Goal: Task Accomplishment & Management: Complete application form

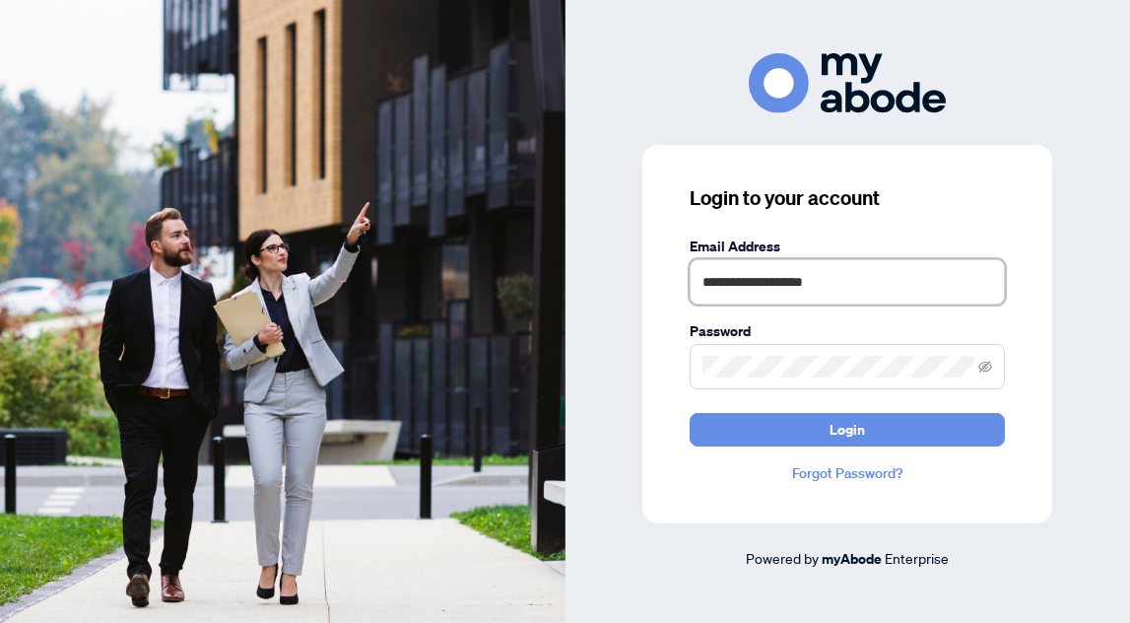
type input "**********"
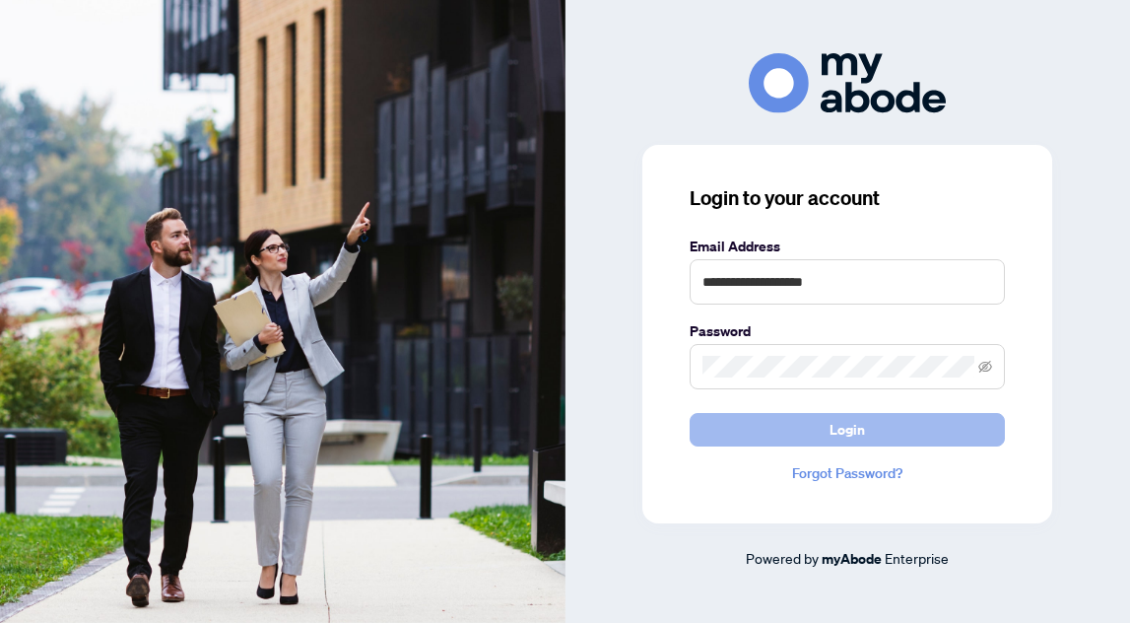
click at [763, 422] on button "Login" at bounding box center [847, 430] width 315 height 34
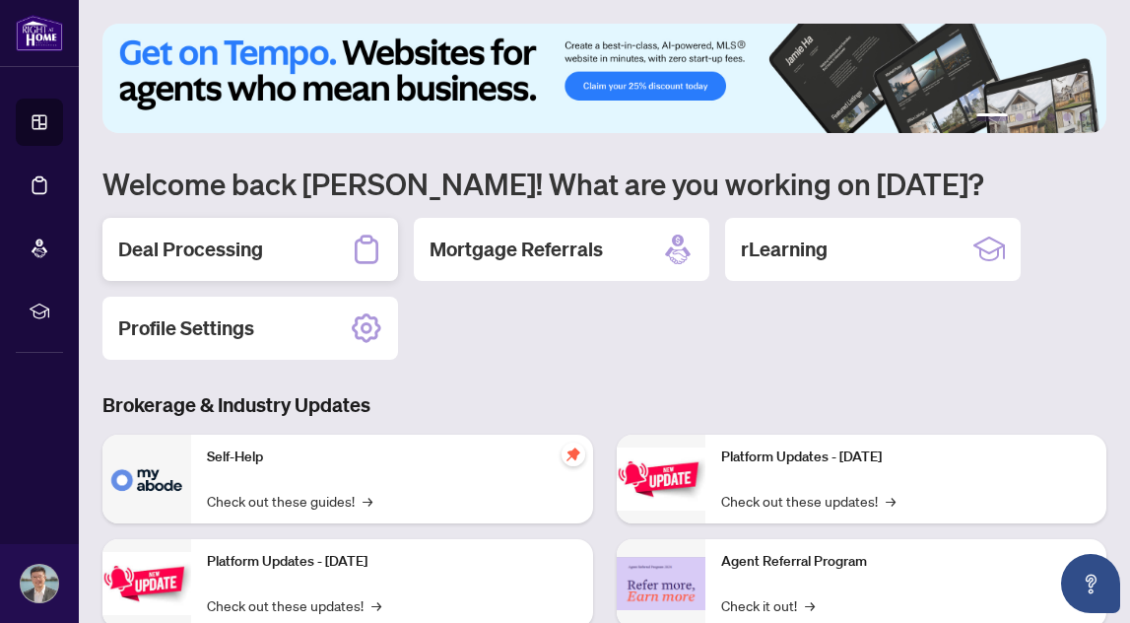
click at [214, 236] on h2 "Deal Processing" at bounding box center [190, 250] width 145 height 28
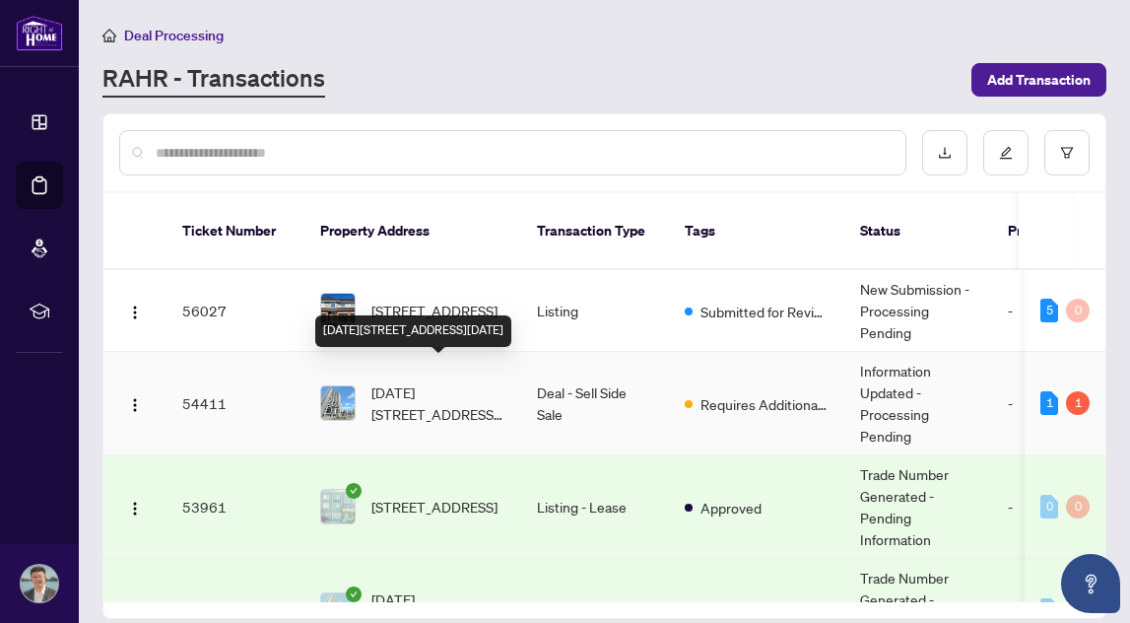
click at [483, 381] on span "1705-1785 Frobisher Lane, Ottawa, Ontario K1G 3T7, Canada" at bounding box center [438, 402] width 134 height 43
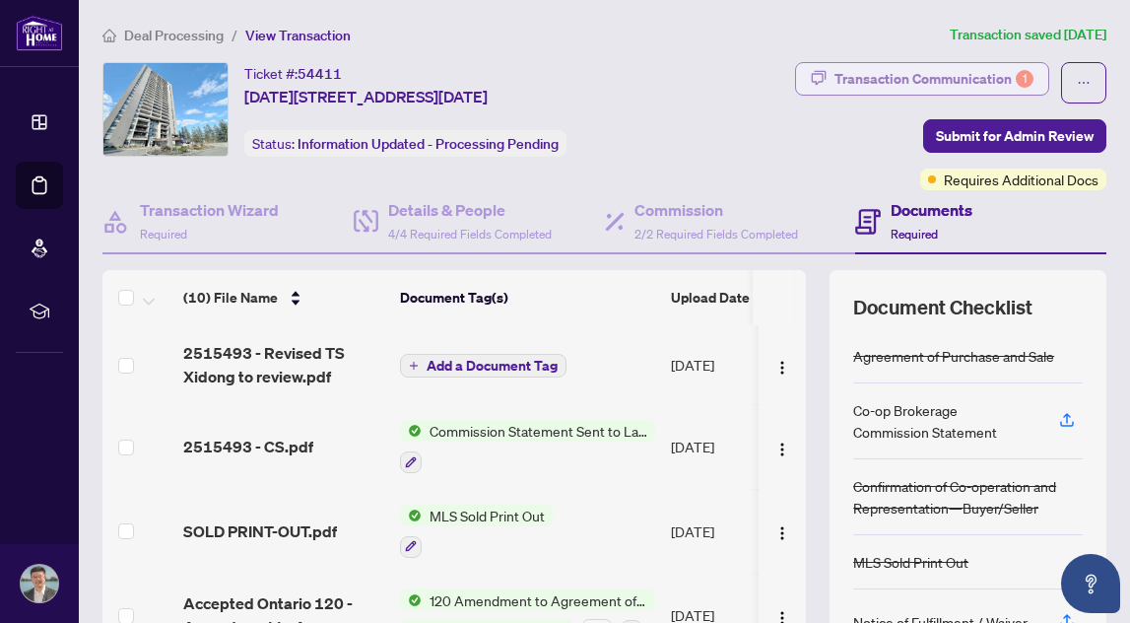
click at [964, 71] on div "Transaction Communication 1" at bounding box center [934, 79] width 199 height 32
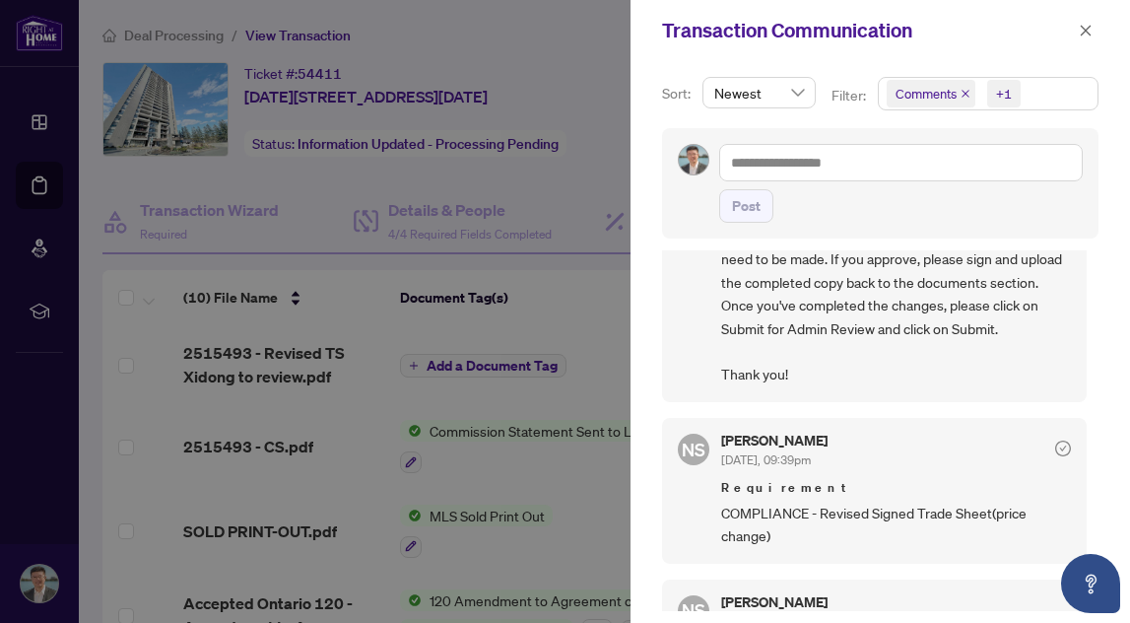
scroll to position [257, 0]
click at [560, 313] on div at bounding box center [565, 311] width 1130 height 623
click at [1093, 28] on button "button" at bounding box center [1086, 31] width 26 height 24
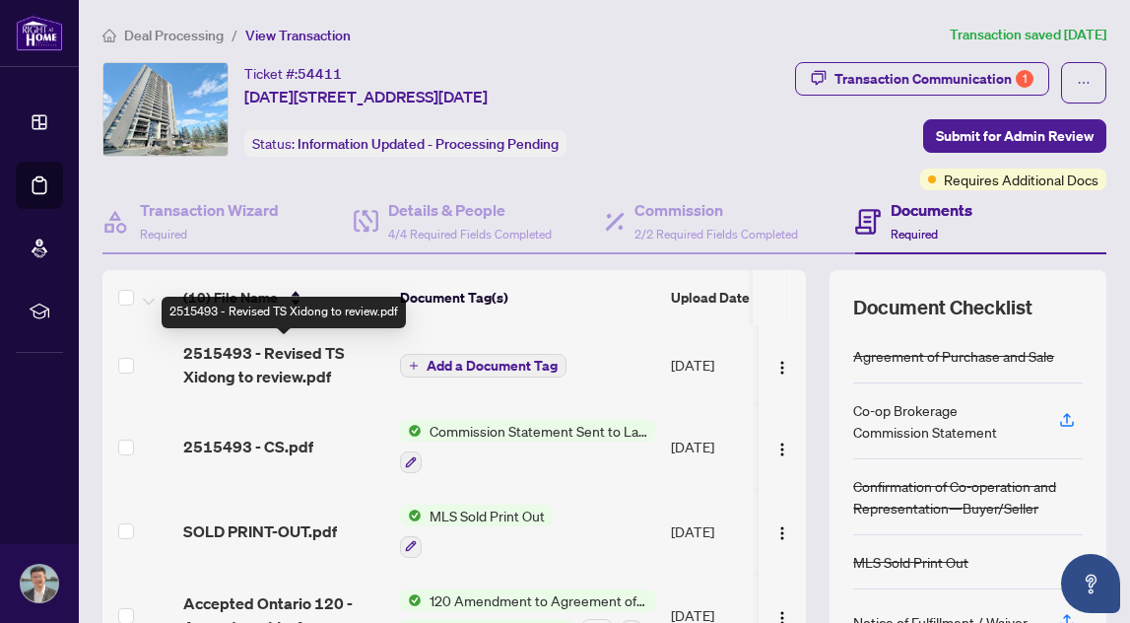
click at [323, 363] on span "2515493 - Revised TS Xidong to review.pdf" at bounding box center [283, 364] width 201 height 47
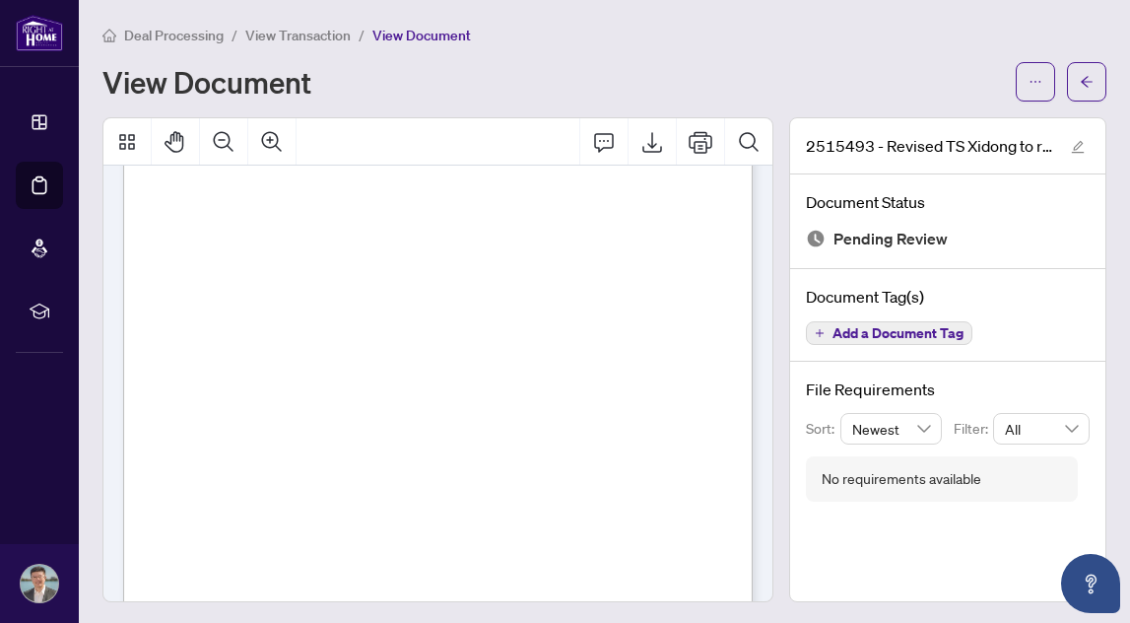
scroll to position [67, 0]
click at [651, 142] on icon "Export" at bounding box center [652, 142] width 24 height 24
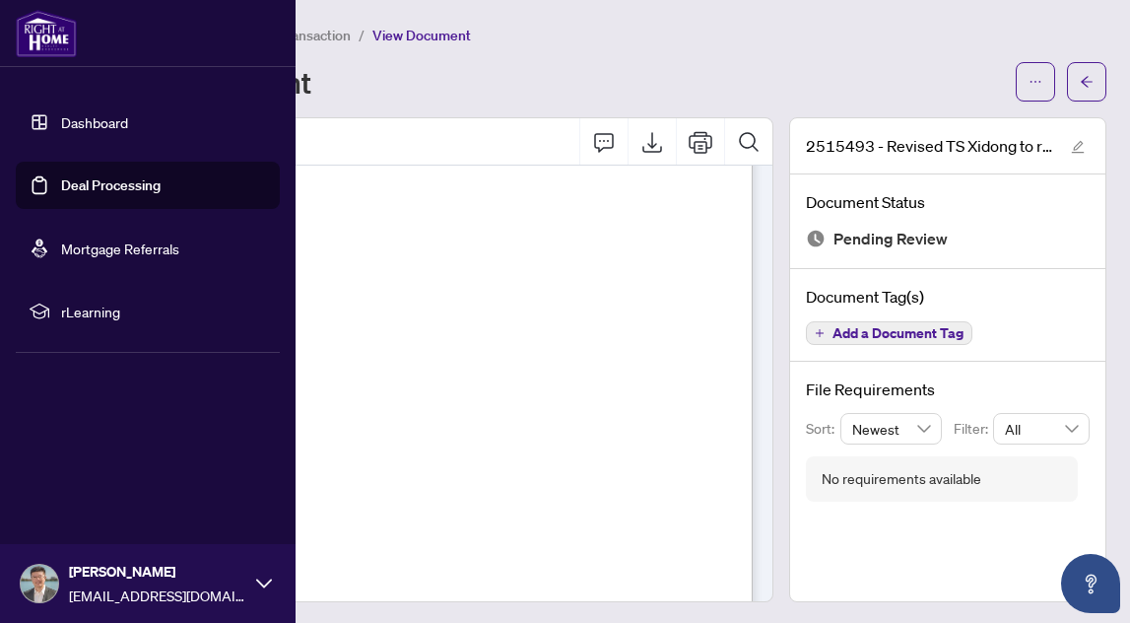
click at [61, 125] on link "Dashboard" at bounding box center [94, 122] width 67 height 18
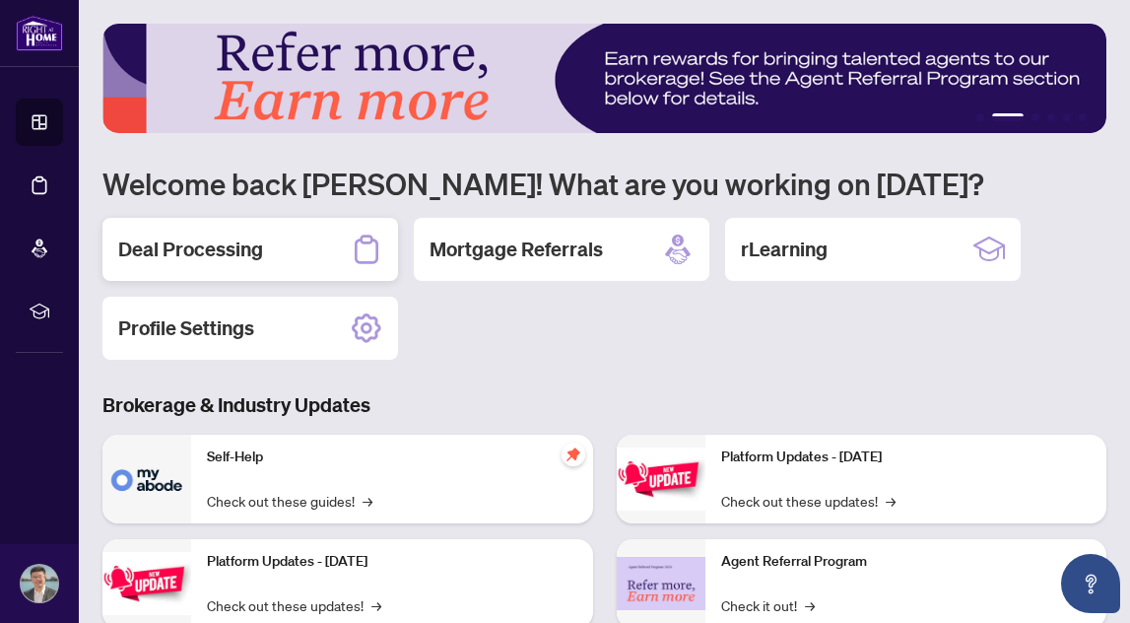
click at [250, 247] on h2 "Deal Processing" at bounding box center [190, 250] width 145 height 28
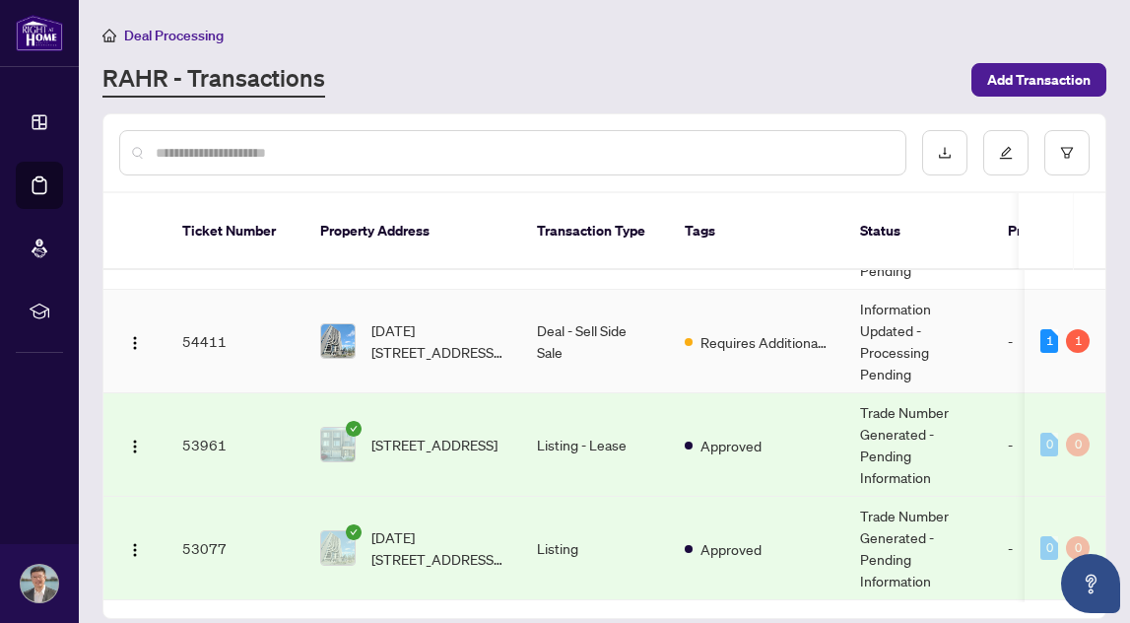
scroll to position [62, 0]
click at [507, 326] on td "1705-1785 Frobisher Lane, Ottawa, Ontario K1G 3T7, Canada" at bounding box center [412, 341] width 217 height 103
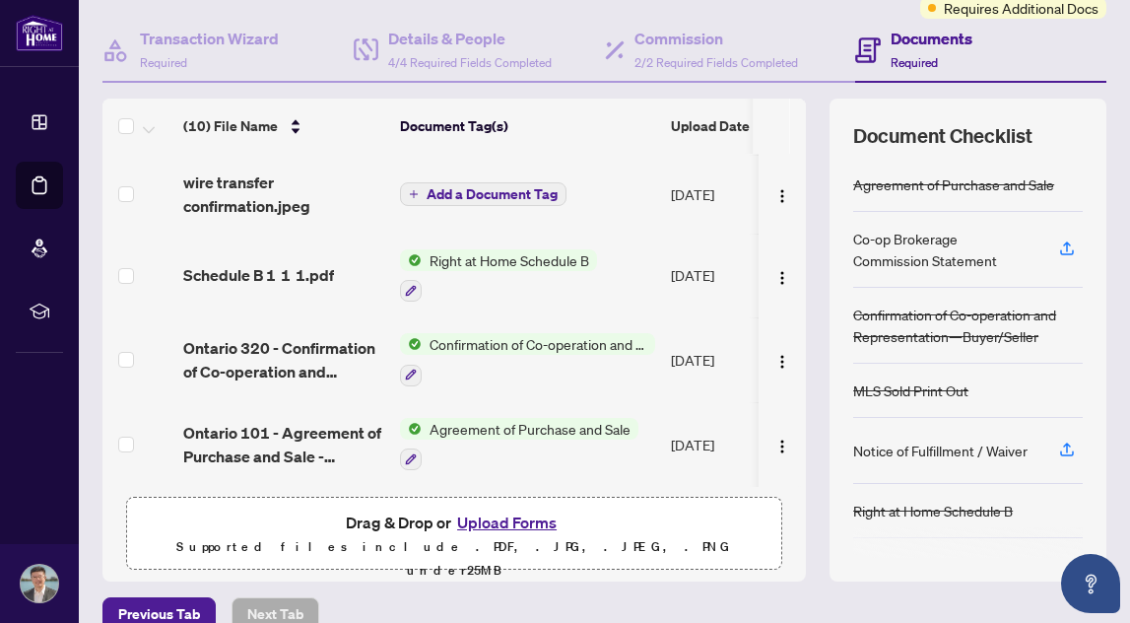
scroll to position [182, 0]
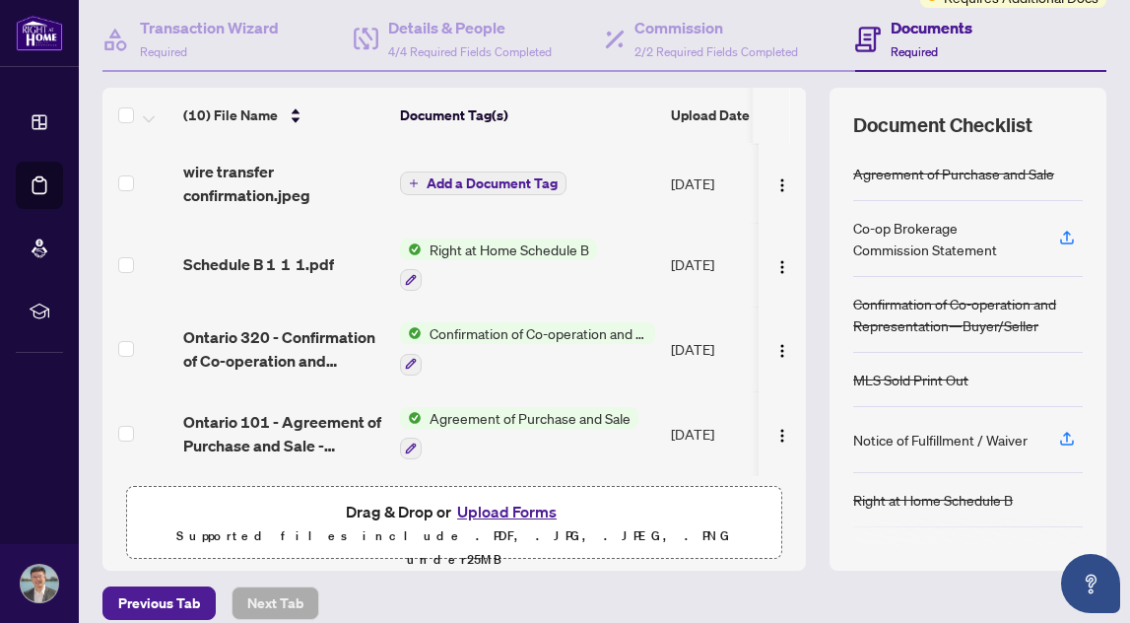
click at [498, 509] on button "Upload Forms" at bounding box center [506, 512] width 111 height 26
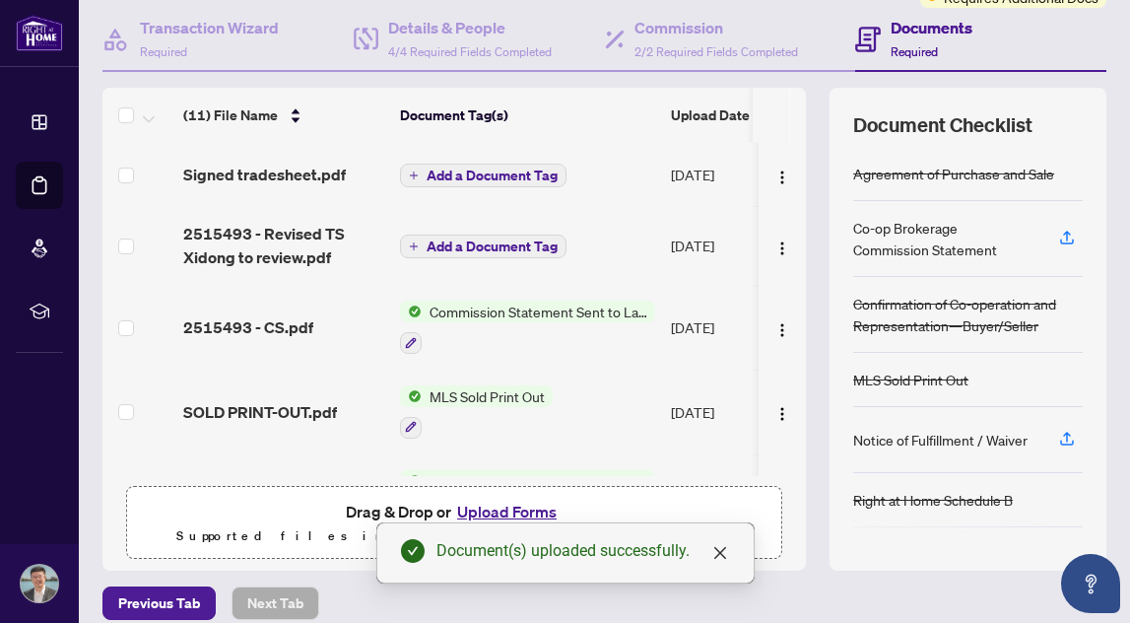
scroll to position [0, 0]
click at [457, 175] on span "Add a Document Tag" at bounding box center [492, 175] width 131 height 14
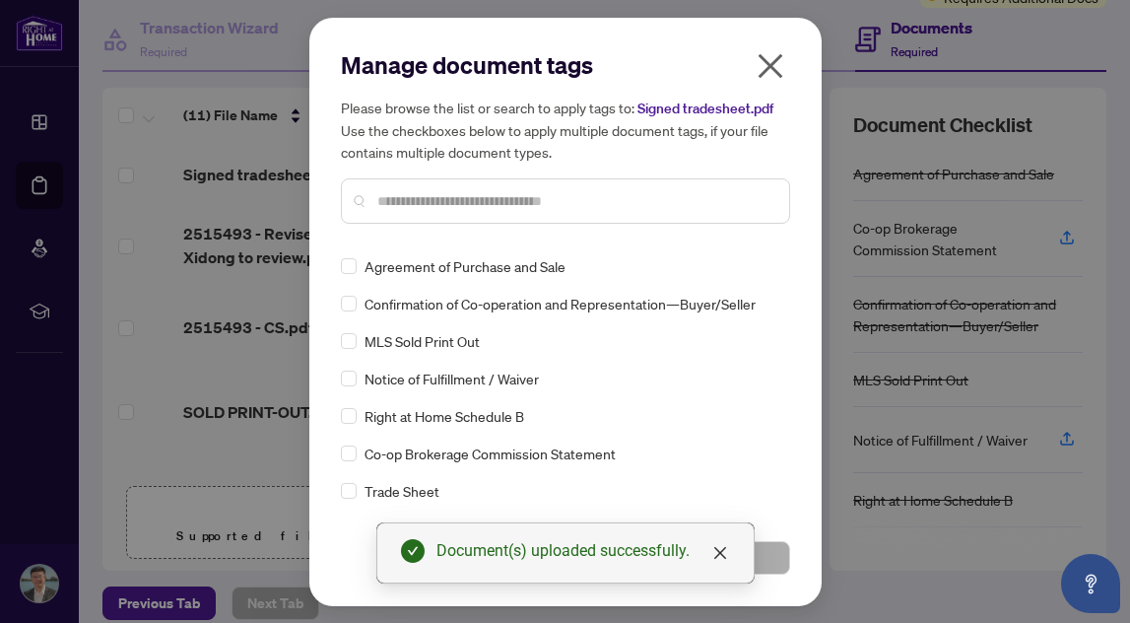
click at [461, 204] on input "text" at bounding box center [575, 201] width 396 height 22
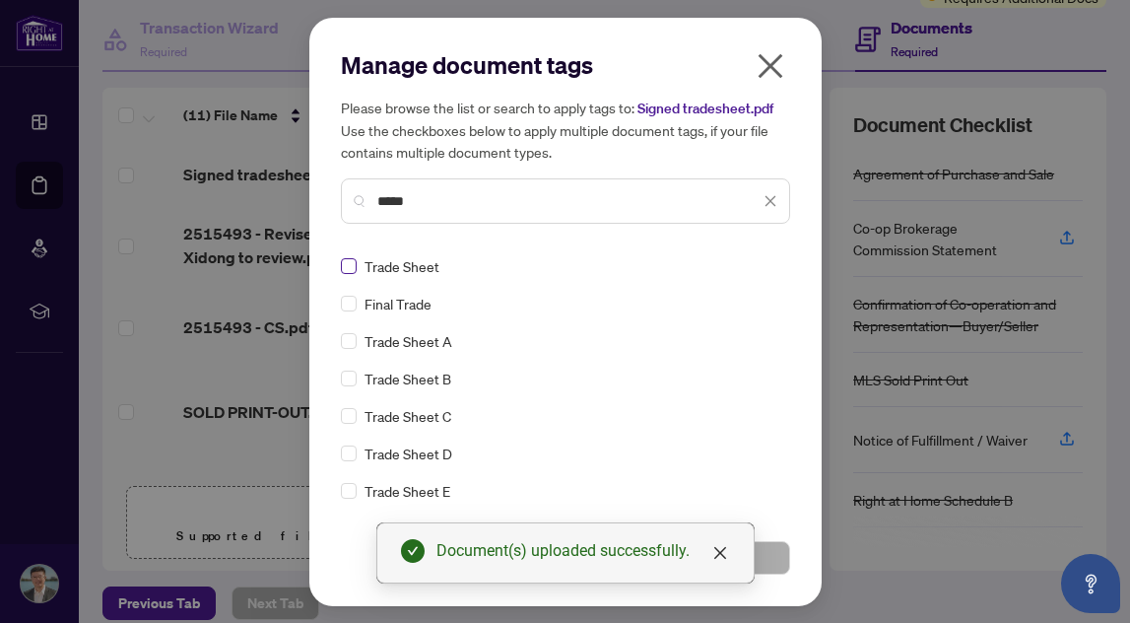
type input "*****"
click at [720, 557] on icon "close" at bounding box center [720, 553] width 16 height 16
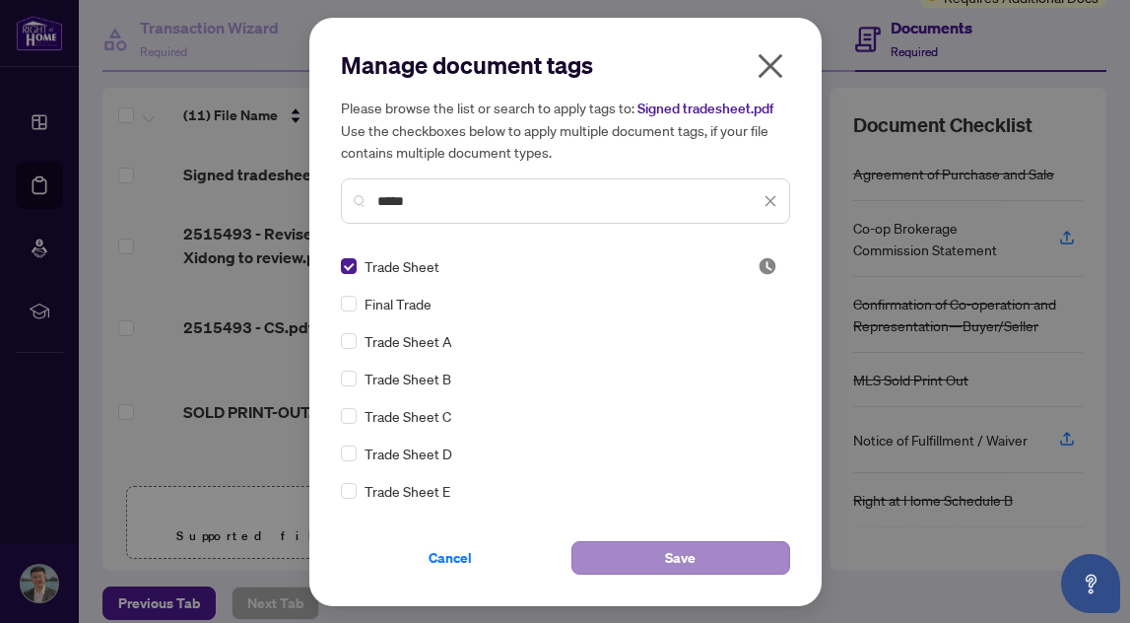
click at [687, 558] on span "Save" at bounding box center [680, 558] width 31 height 32
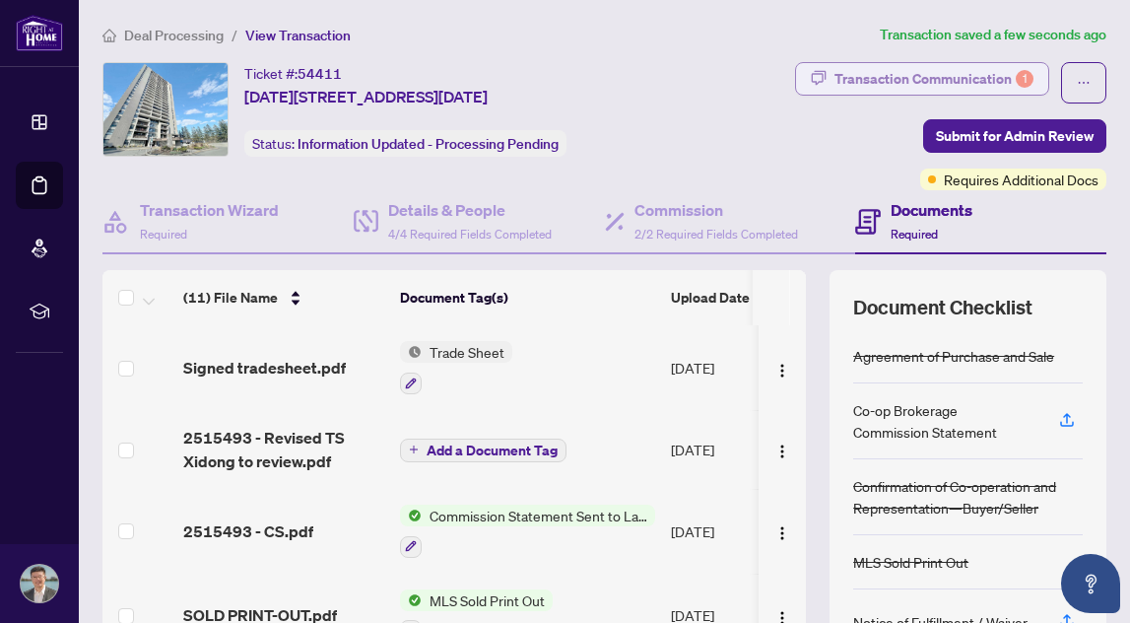
click at [953, 78] on div "Transaction Communication 1" at bounding box center [934, 79] width 199 height 32
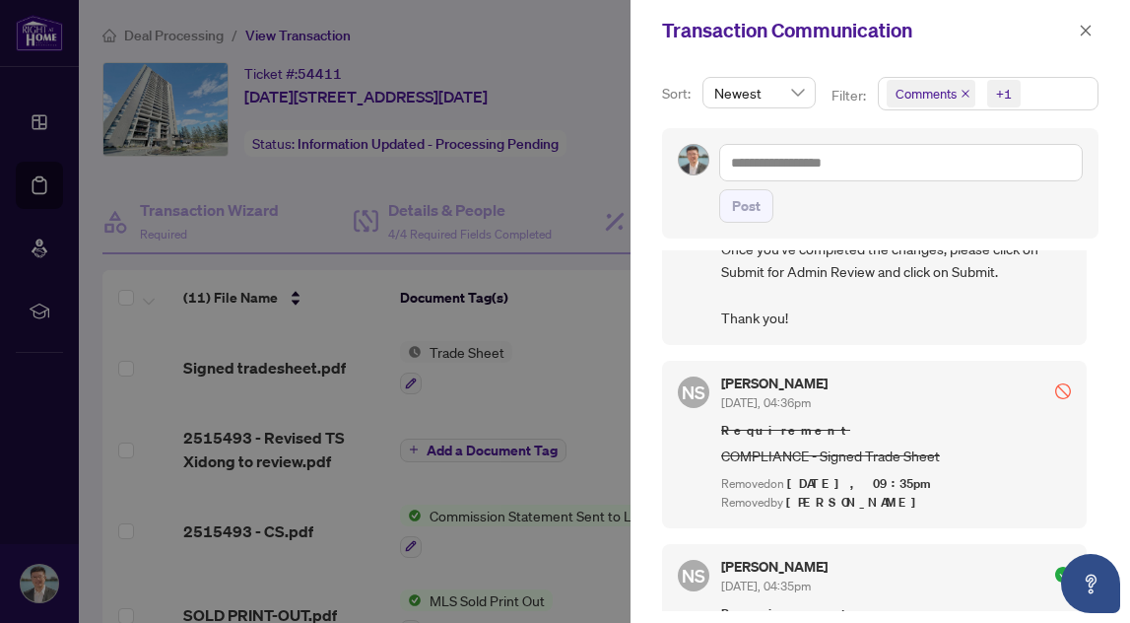
scroll to position [843, 0]
click at [610, 306] on div at bounding box center [565, 311] width 1130 height 623
click at [1087, 34] on icon "close" at bounding box center [1086, 31] width 14 height 14
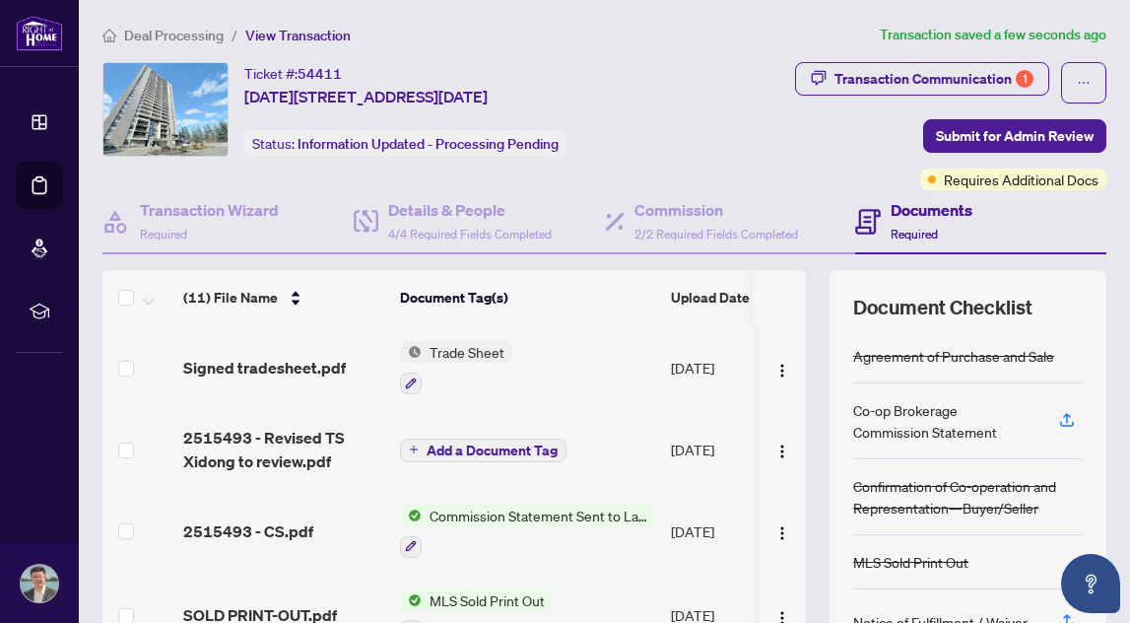
scroll to position [0, 0]
click at [975, 131] on span "Submit for Admin Review" at bounding box center [1015, 136] width 158 height 32
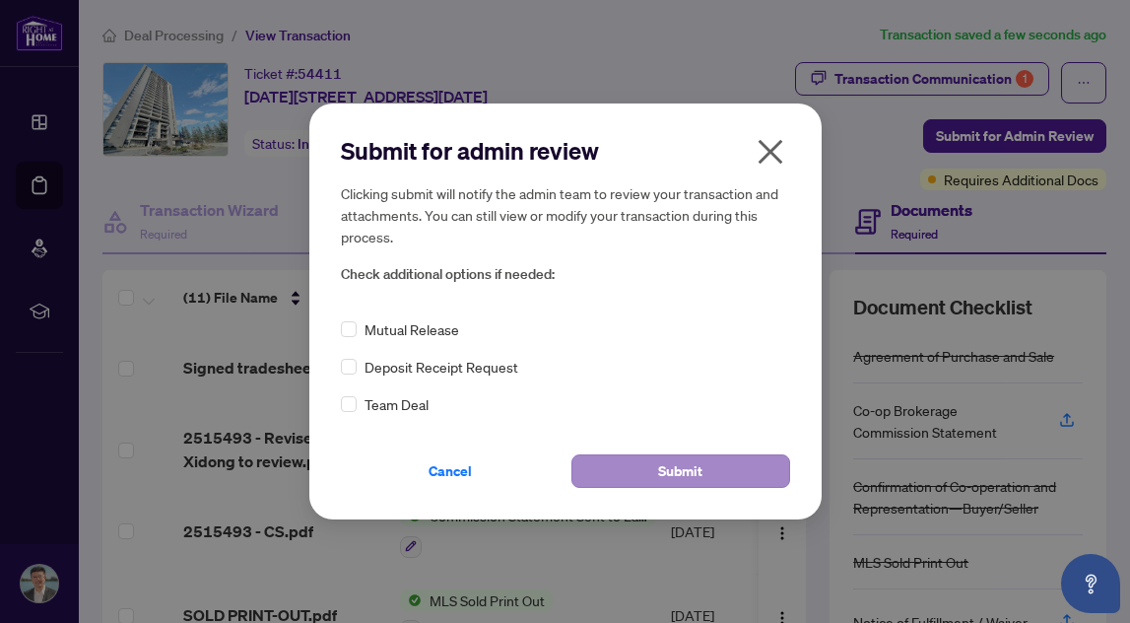
click at [642, 470] on button "Submit" at bounding box center [681, 471] width 219 height 34
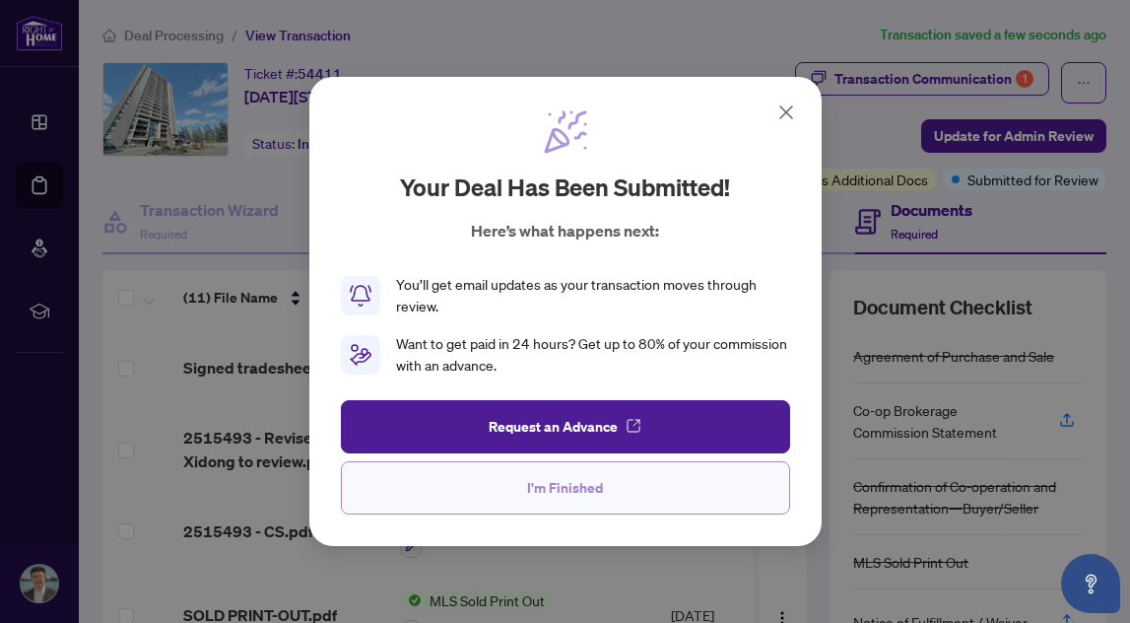
click at [509, 486] on button "I'm Finished" at bounding box center [565, 487] width 449 height 53
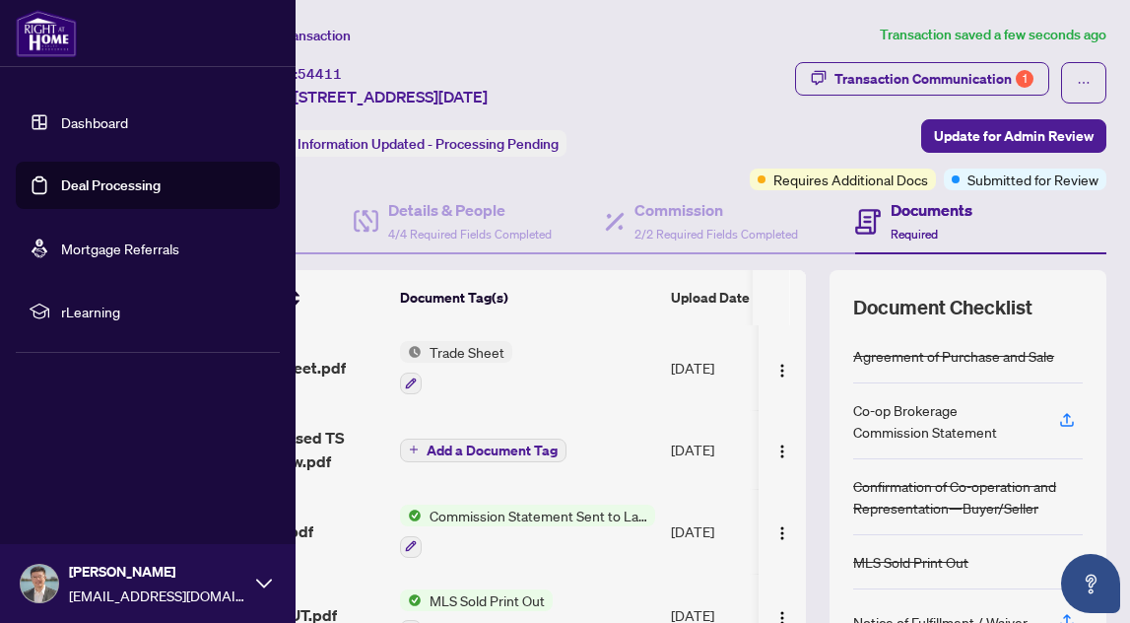
click at [61, 122] on link "Dashboard" at bounding box center [94, 122] width 67 height 18
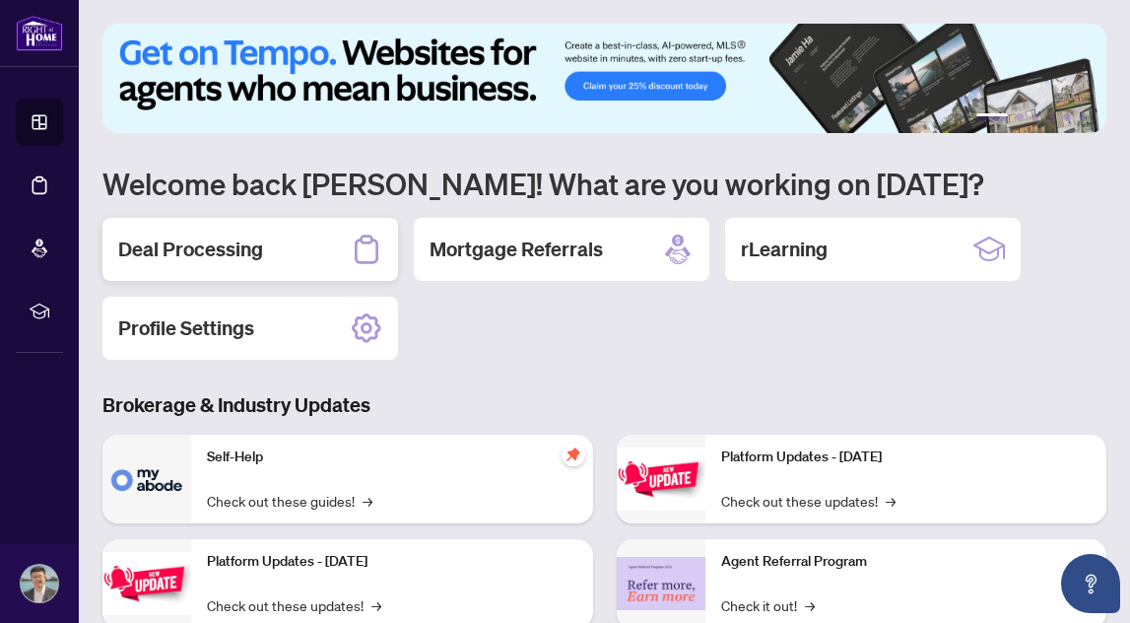
click at [249, 252] on h2 "Deal Processing" at bounding box center [190, 250] width 145 height 28
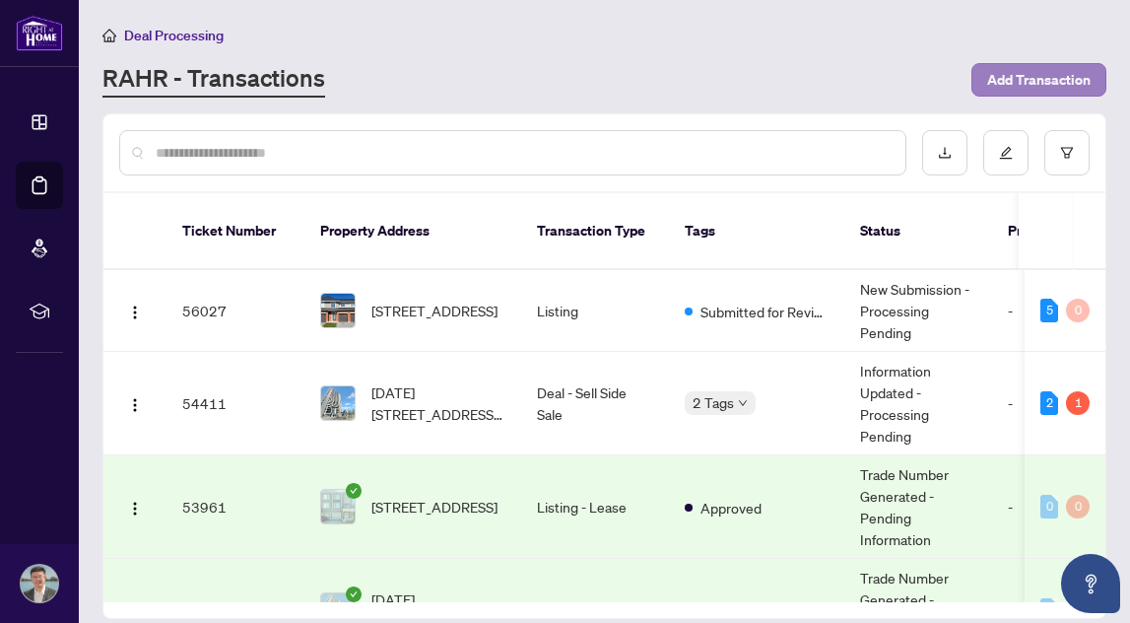
click at [1036, 80] on span "Add Transaction" at bounding box center [1038, 80] width 103 height 32
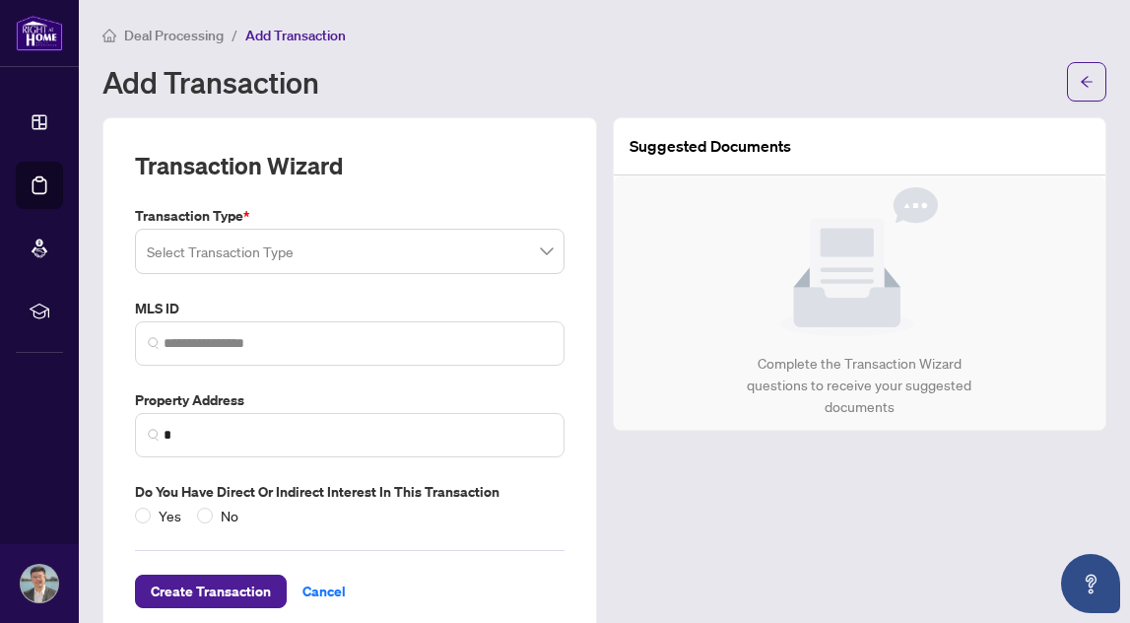
click at [460, 253] on input "search" at bounding box center [341, 254] width 388 height 43
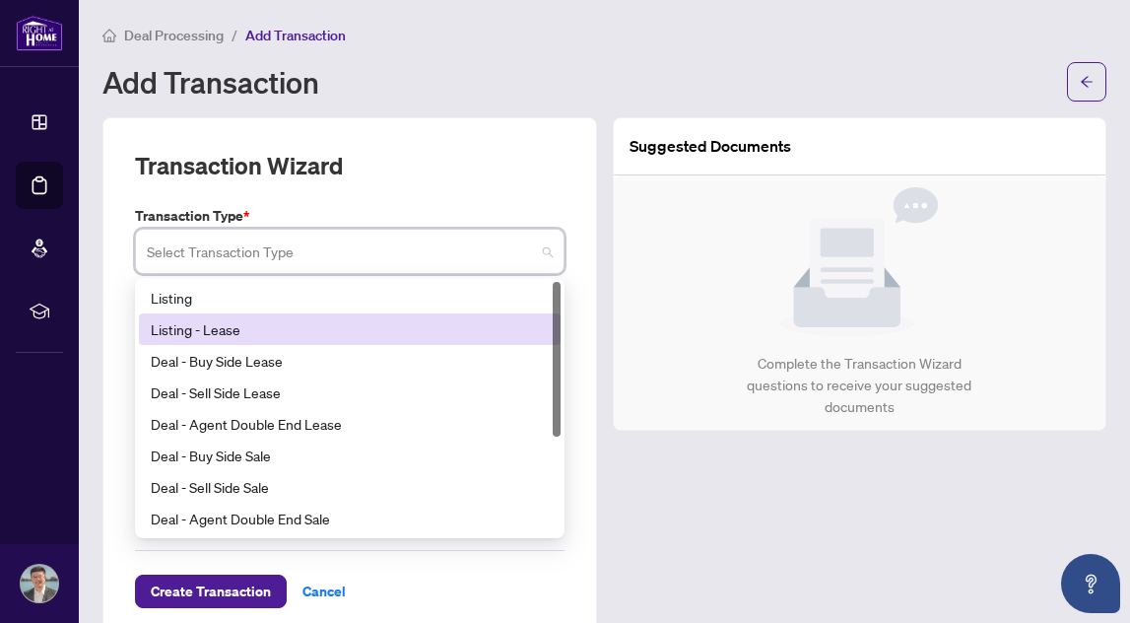
click at [429, 333] on div "Listing - Lease" at bounding box center [350, 329] width 398 height 22
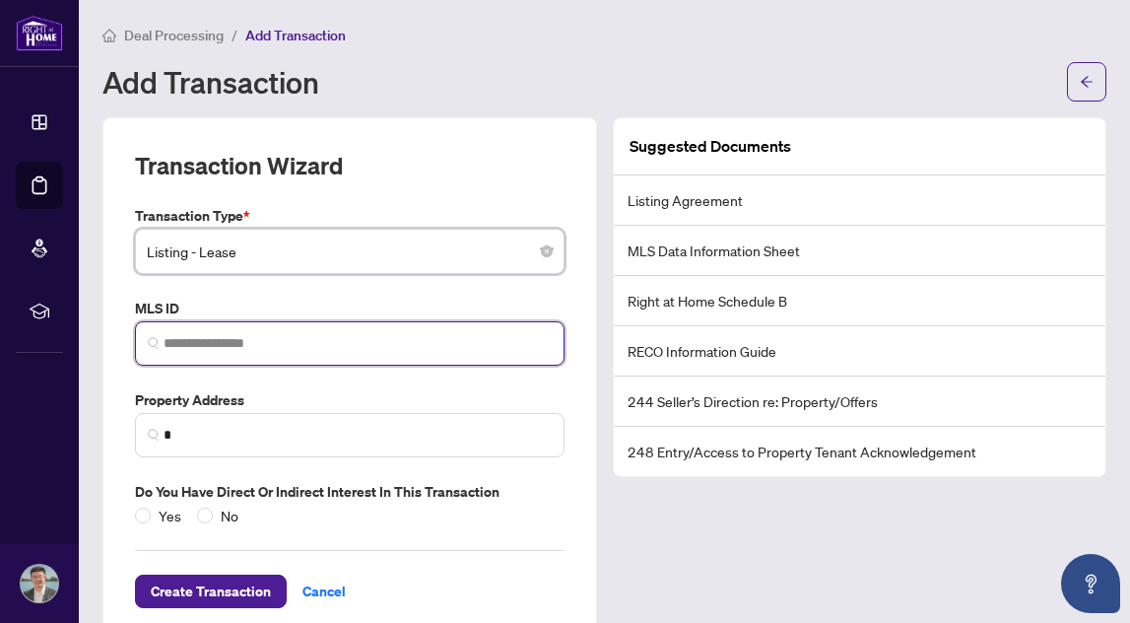
click at [426, 336] on input "search" at bounding box center [358, 343] width 388 height 21
paste input "*********"
type input "*********"
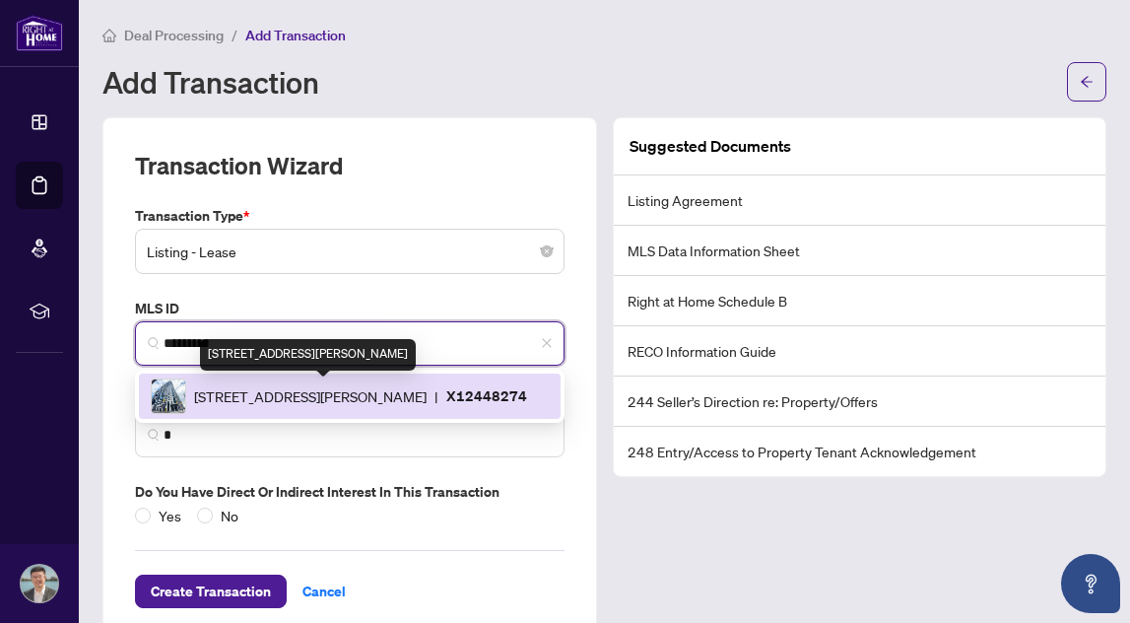
click at [402, 392] on span "180 George St, Ottawa, Ontario K1N 0G8, Canada" at bounding box center [310, 396] width 233 height 22
type input "**********"
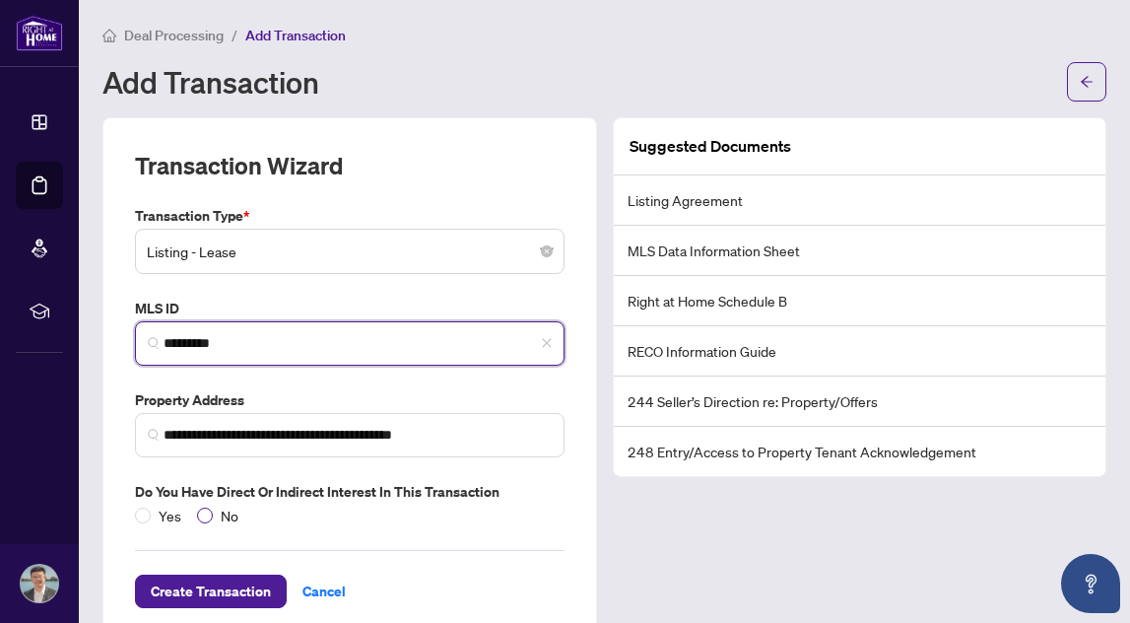
type input "*********"
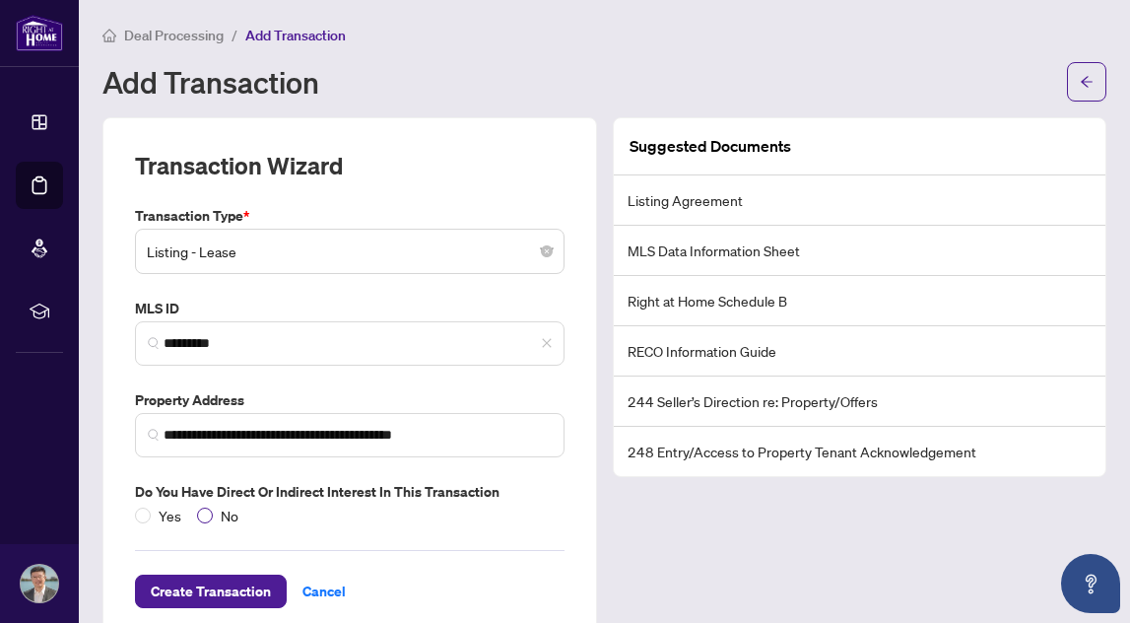
click at [209, 511] on span at bounding box center [205, 515] width 16 height 16
click at [233, 586] on span "Create Transaction" at bounding box center [211, 591] width 120 height 32
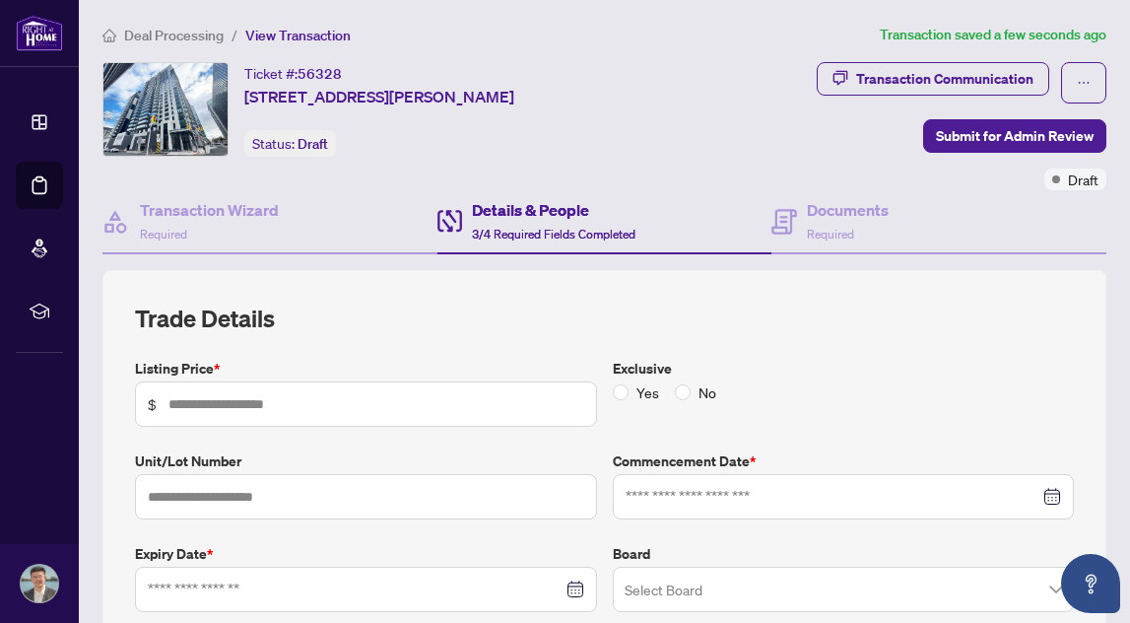
type input "*****"
type input "***"
type input "**********"
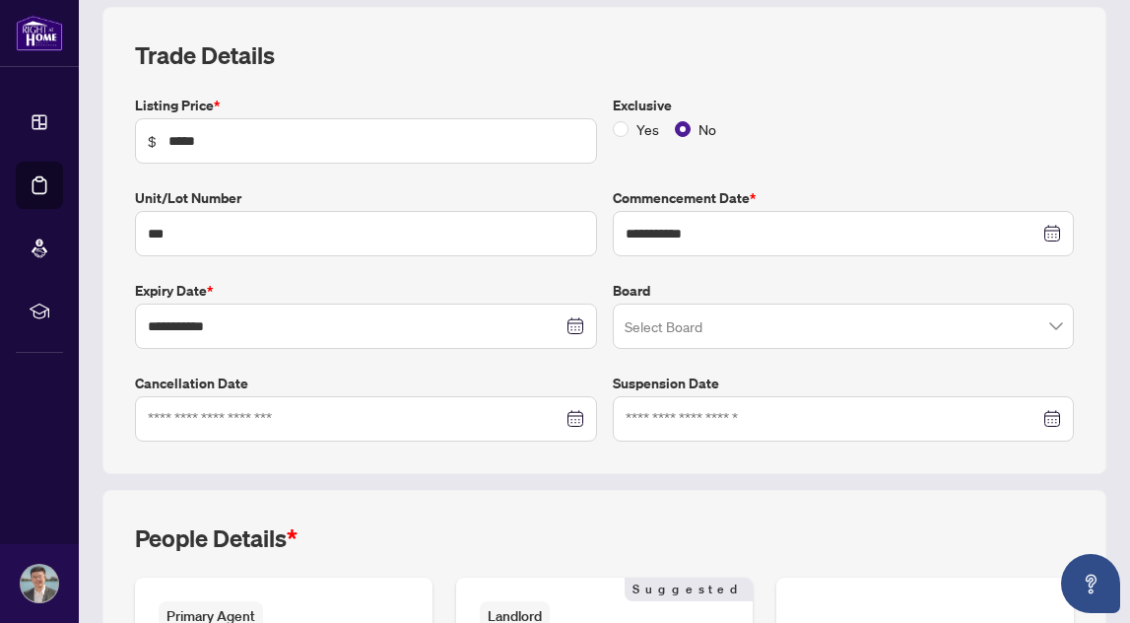
scroll to position [276, 0]
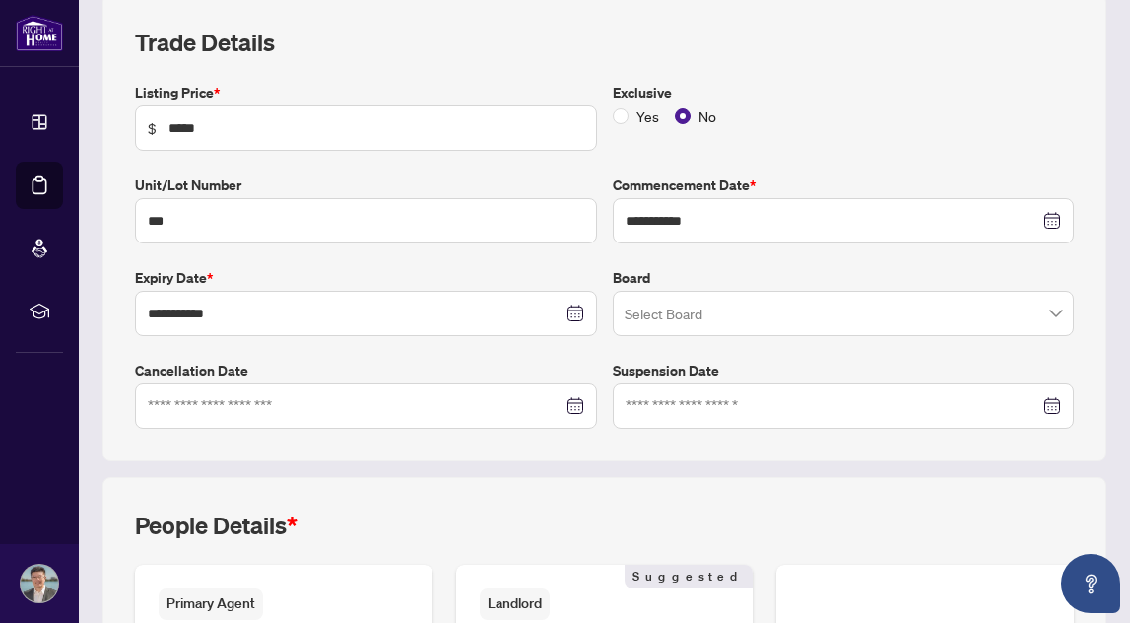
click at [680, 310] on input "search" at bounding box center [835, 316] width 421 height 43
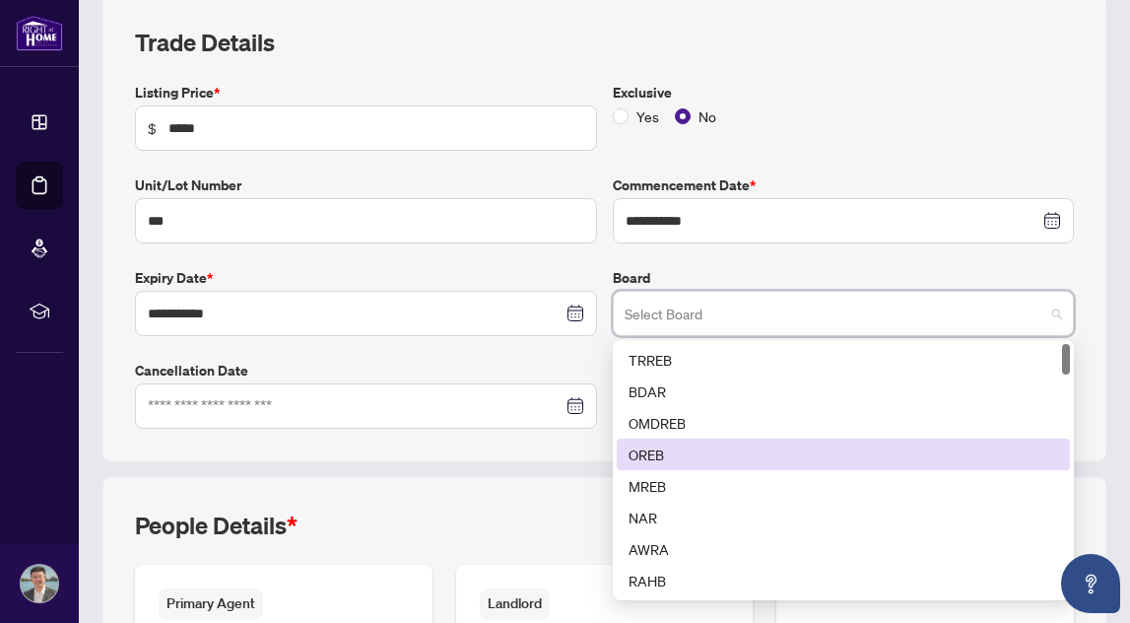
click at [670, 453] on div "OREB" at bounding box center [844, 454] width 431 height 22
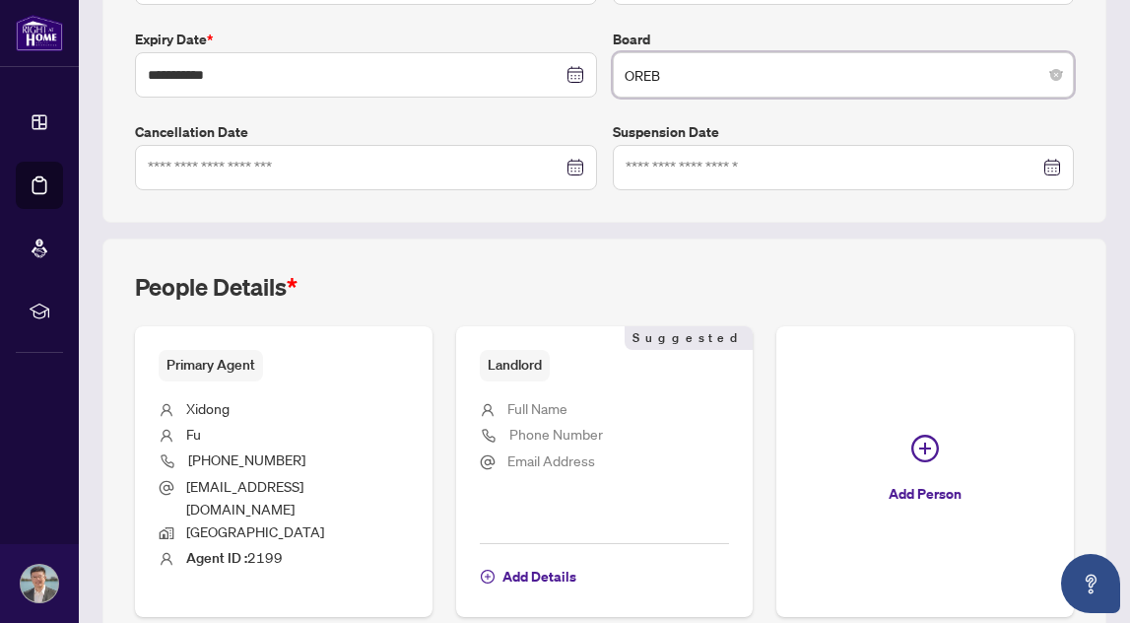
scroll to position [533, 0]
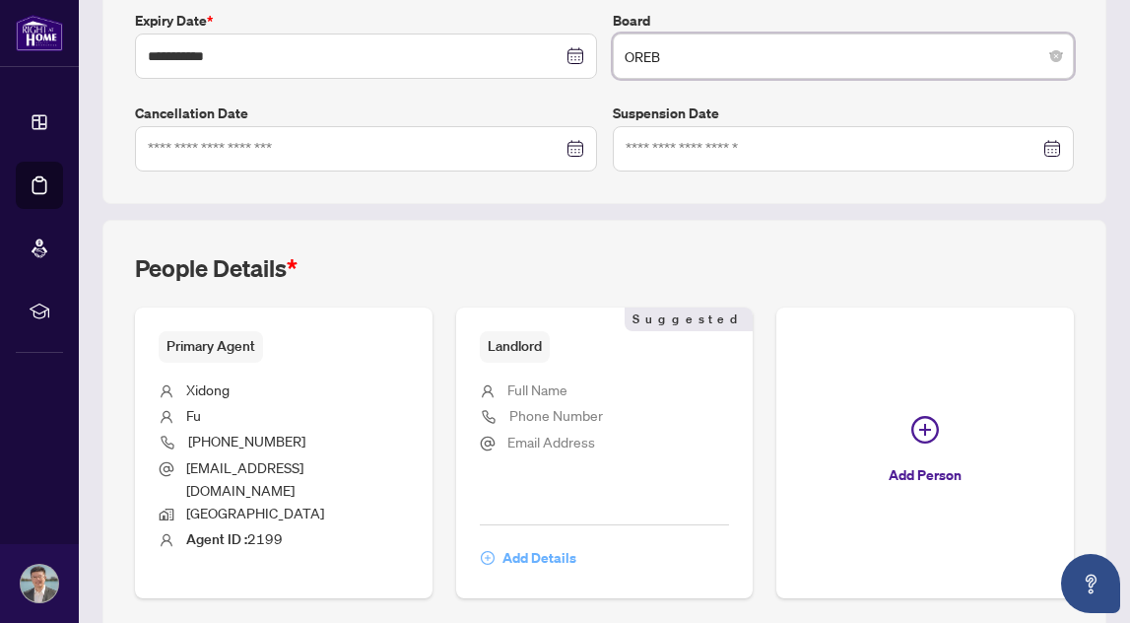
click at [532, 542] on span "Add Details" at bounding box center [540, 558] width 74 height 32
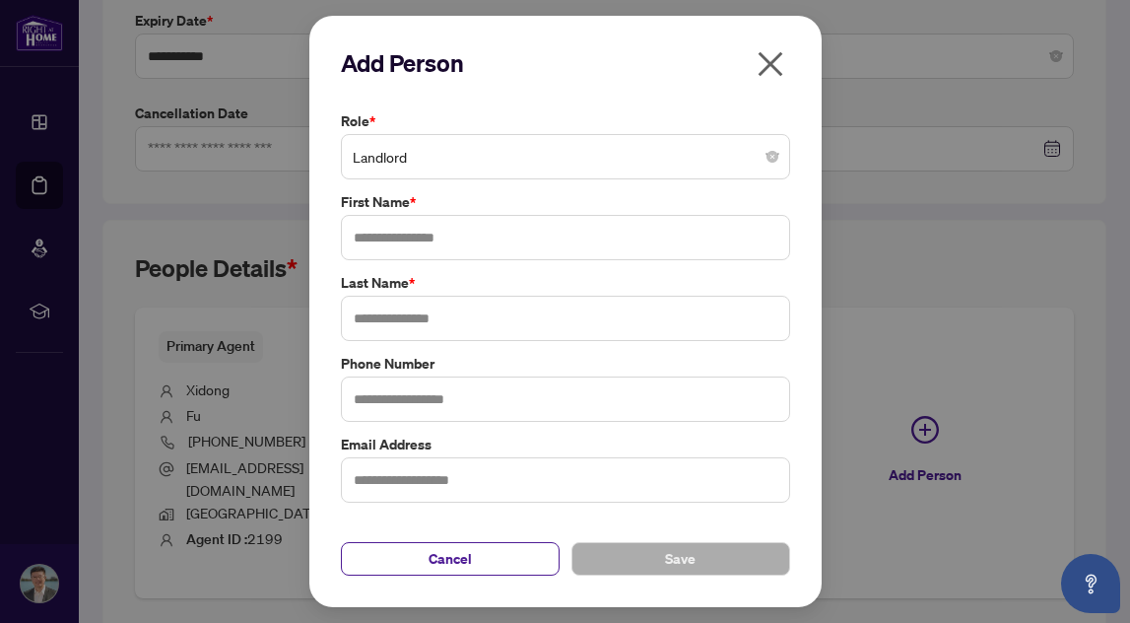
click at [460, 163] on span "Landlord" at bounding box center [566, 156] width 426 height 37
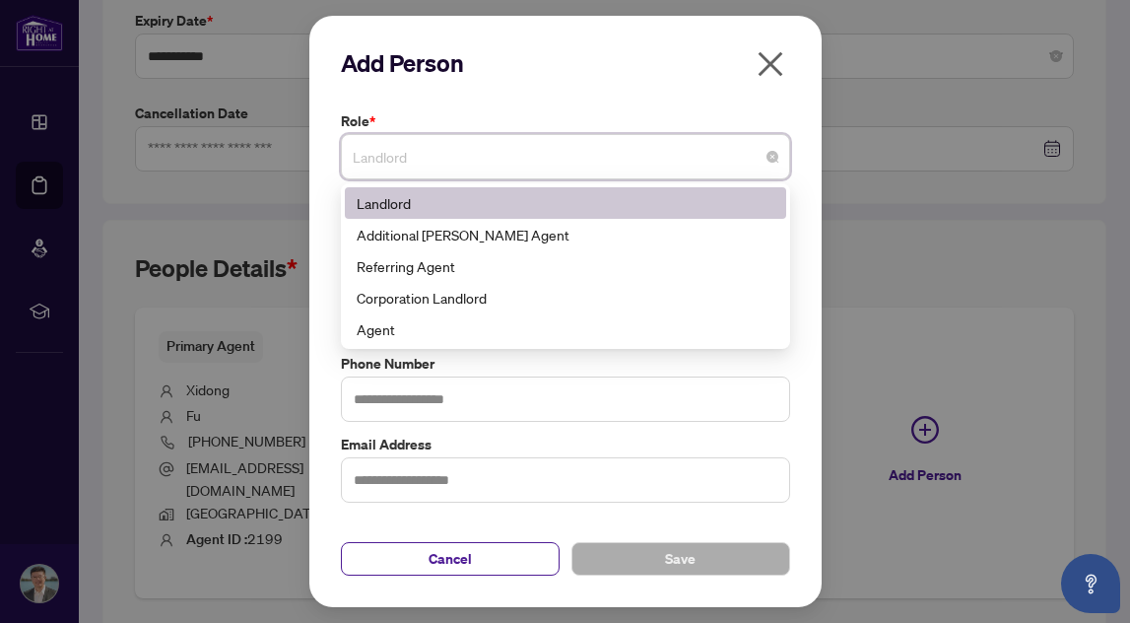
click at [547, 204] on div "Landlord" at bounding box center [566, 203] width 418 height 22
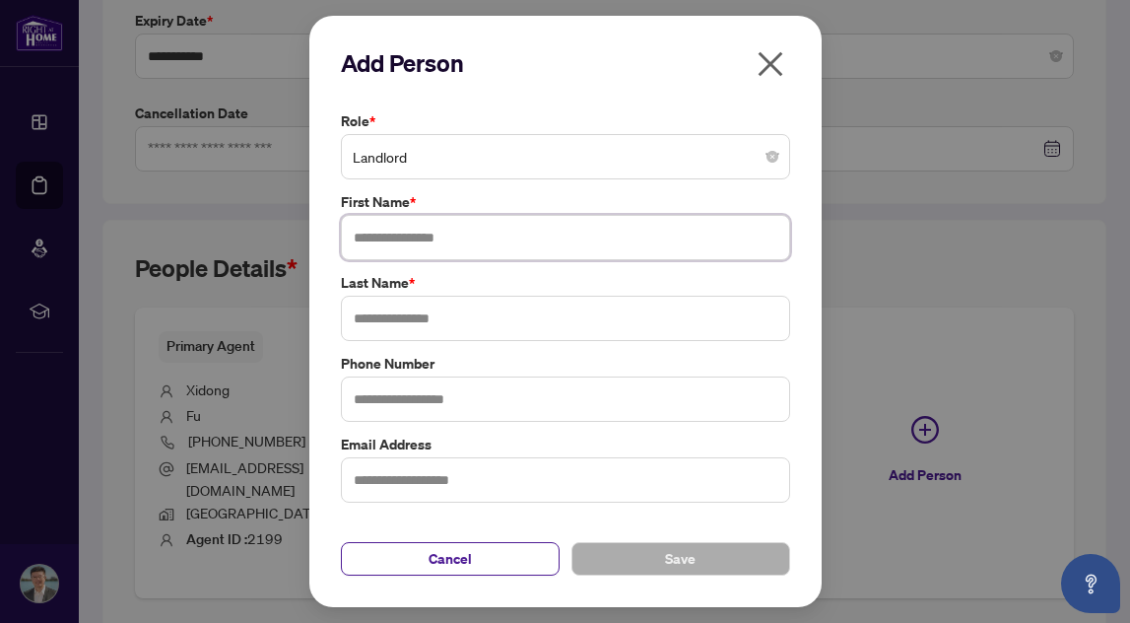
paste input "**********"
type input "**********"
paste input "**********"
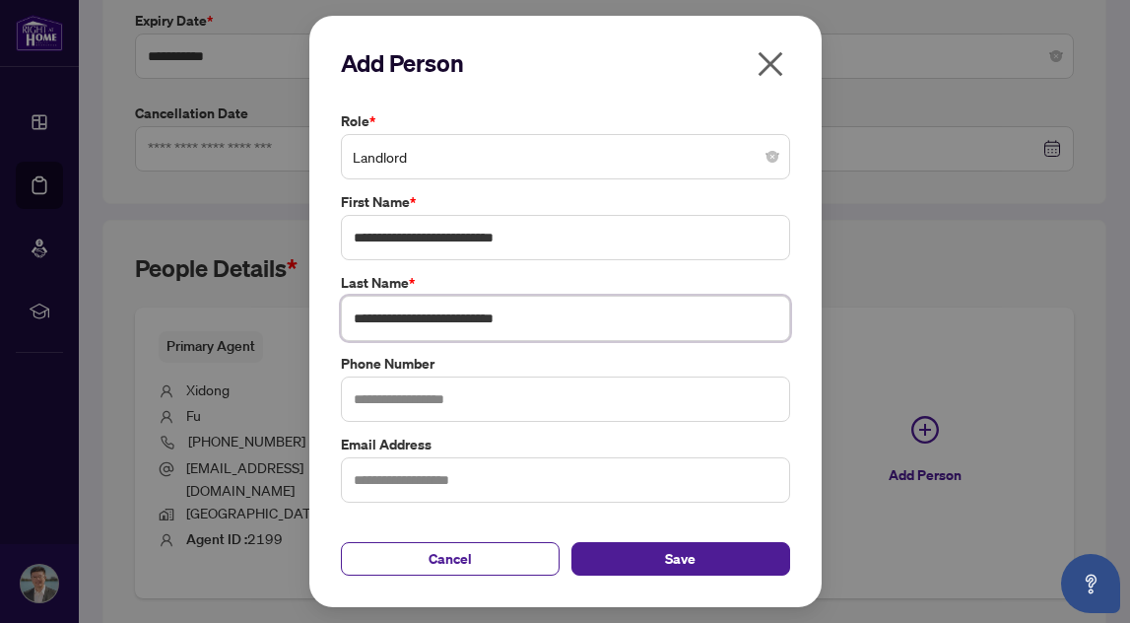
type input "**********"
drag, startPoint x: 426, startPoint y: 240, endPoint x: 550, endPoint y: 242, distance: 124.2
click at [550, 242] on input "**********" at bounding box center [565, 237] width 449 height 45
type input "**********"
click at [423, 313] on input "**********" at bounding box center [565, 318] width 449 height 45
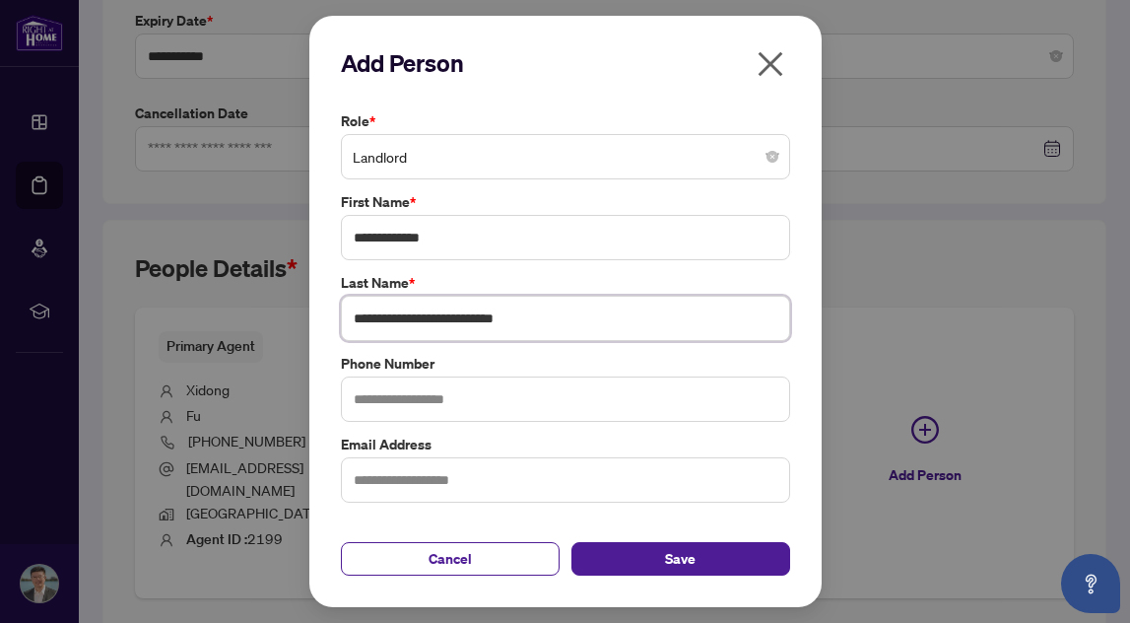
click at [426, 318] on input "**********" at bounding box center [565, 318] width 449 height 45
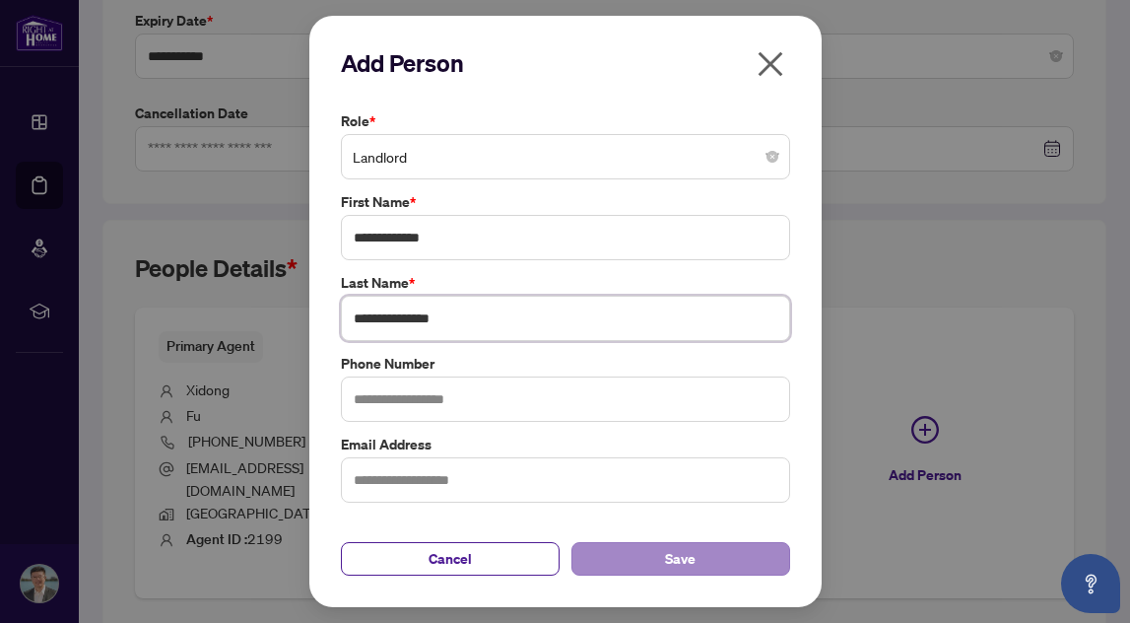
type input "**********"
click at [657, 556] on button "Save" at bounding box center [681, 559] width 219 height 34
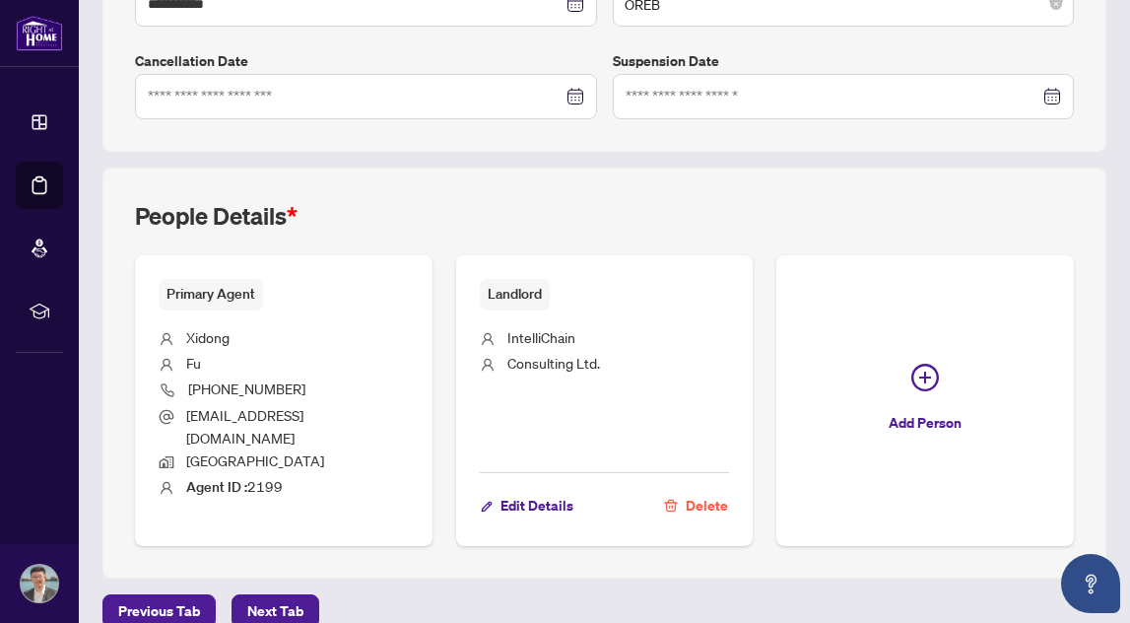
scroll to position [0, 0]
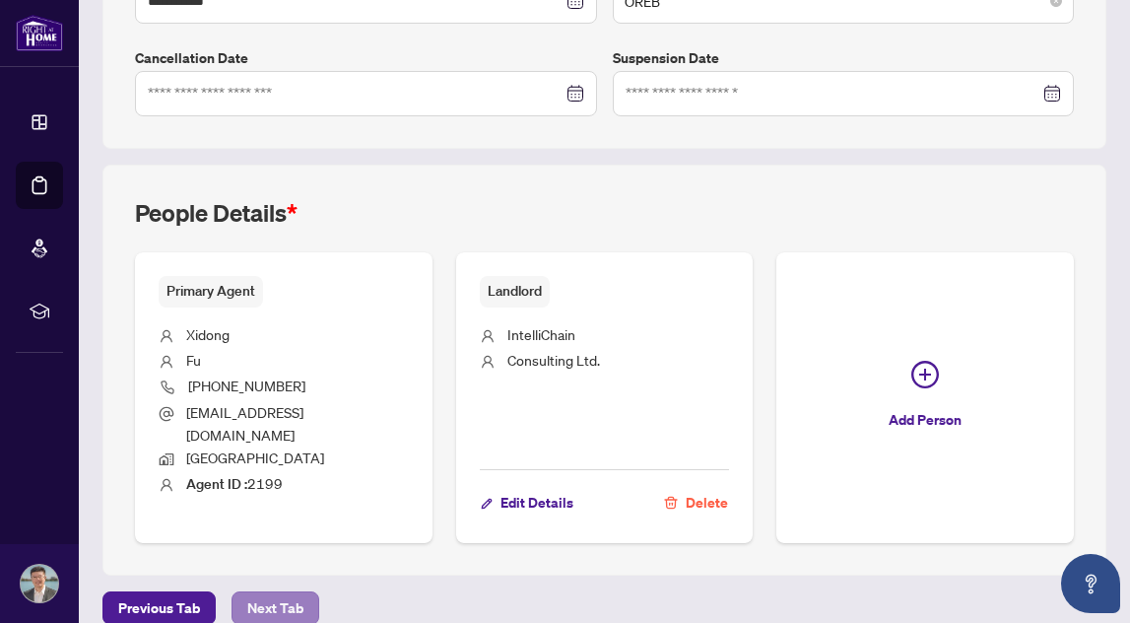
click at [262, 592] on span "Next Tab" at bounding box center [275, 608] width 56 height 32
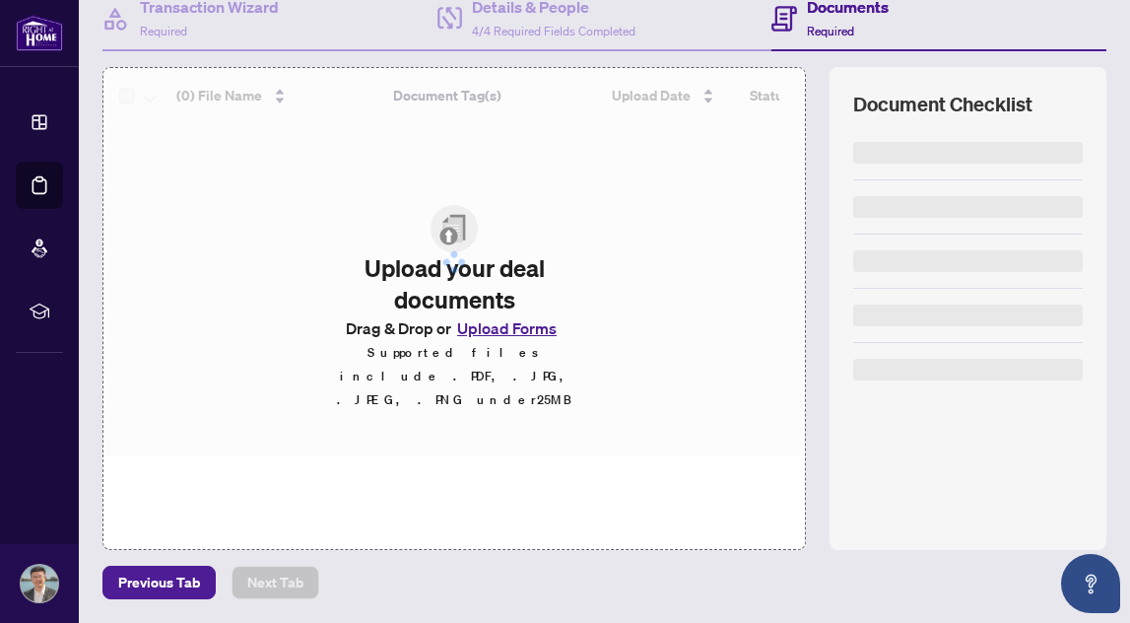
scroll to position [202, 0]
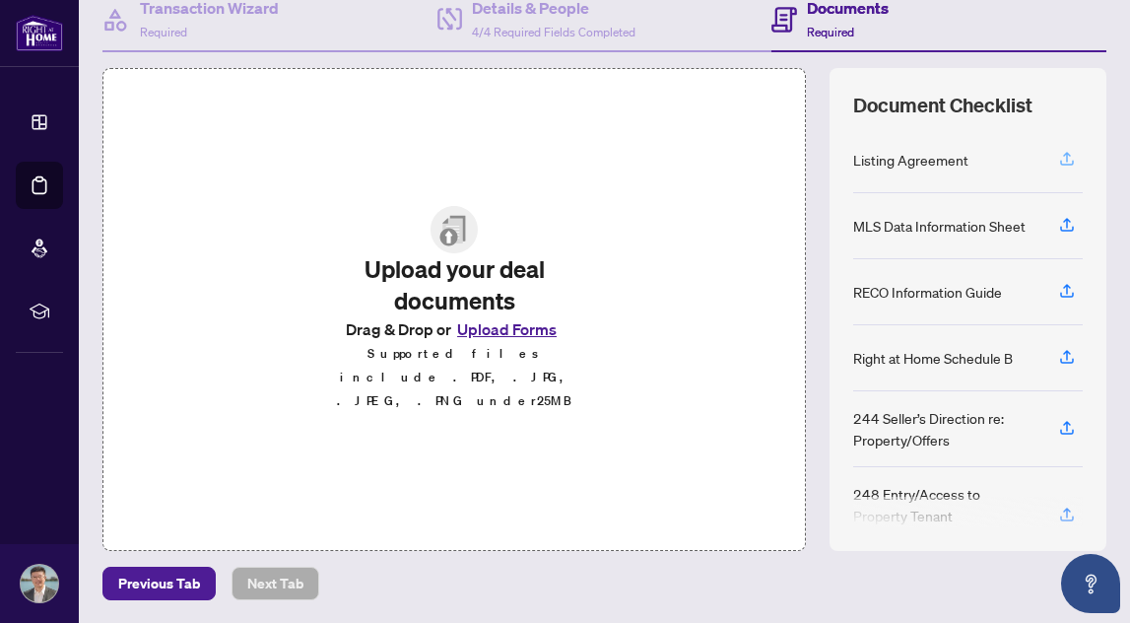
click at [1066, 162] on icon "button" at bounding box center [1067, 159] width 18 height 18
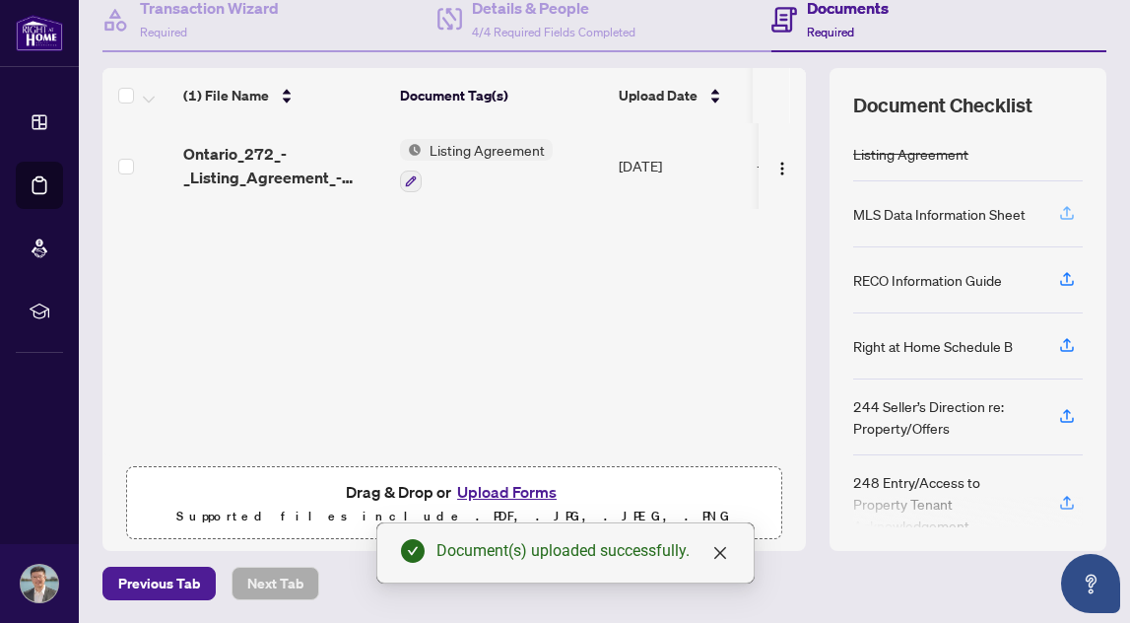
click at [1068, 214] on icon "button" at bounding box center [1067, 213] width 18 height 18
click at [1068, 213] on icon "button" at bounding box center [1067, 213] width 18 height 18
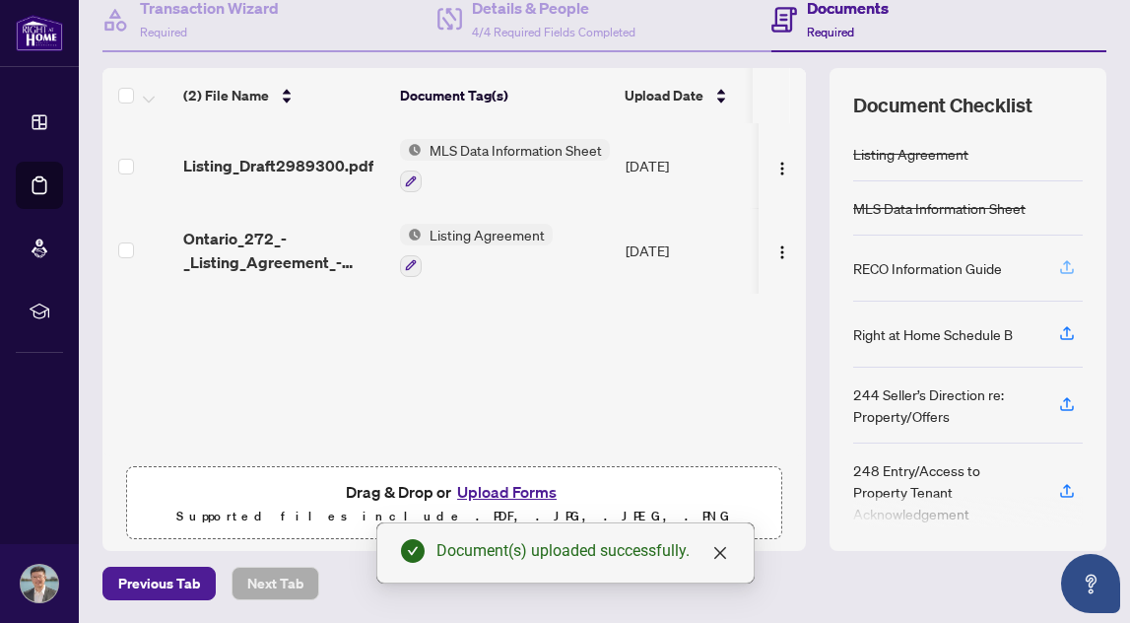
click at [1062, 269] on icon "button" at bounding box center [1067, 267] width 18 height 18
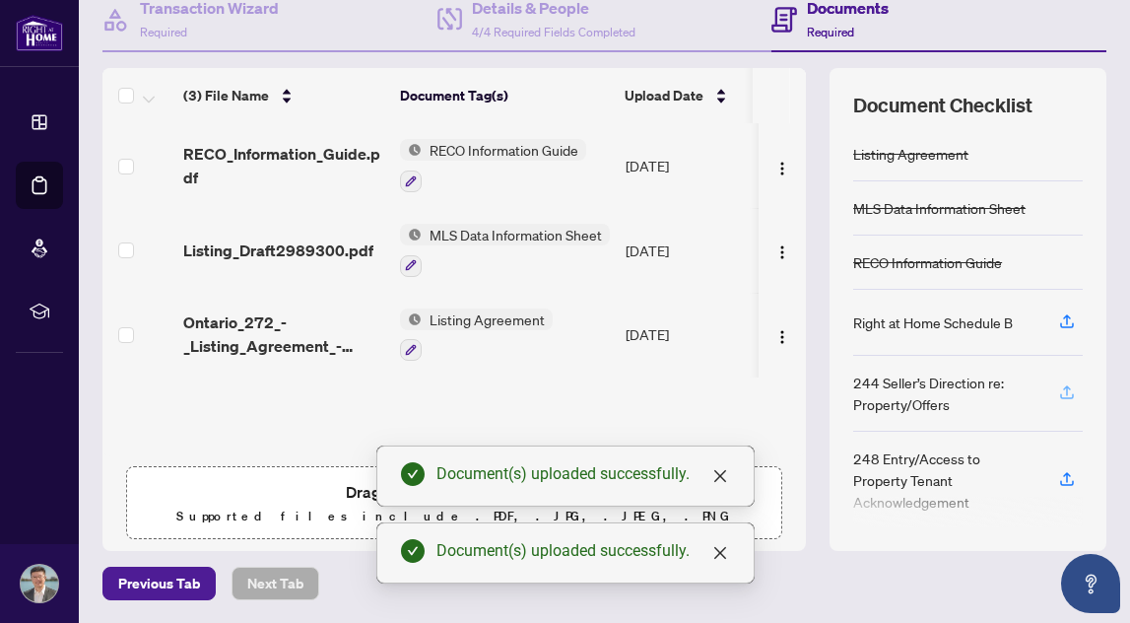
click at [1066, 395] on icon "button" at bounding box center [1067, 392] width 18 height 18
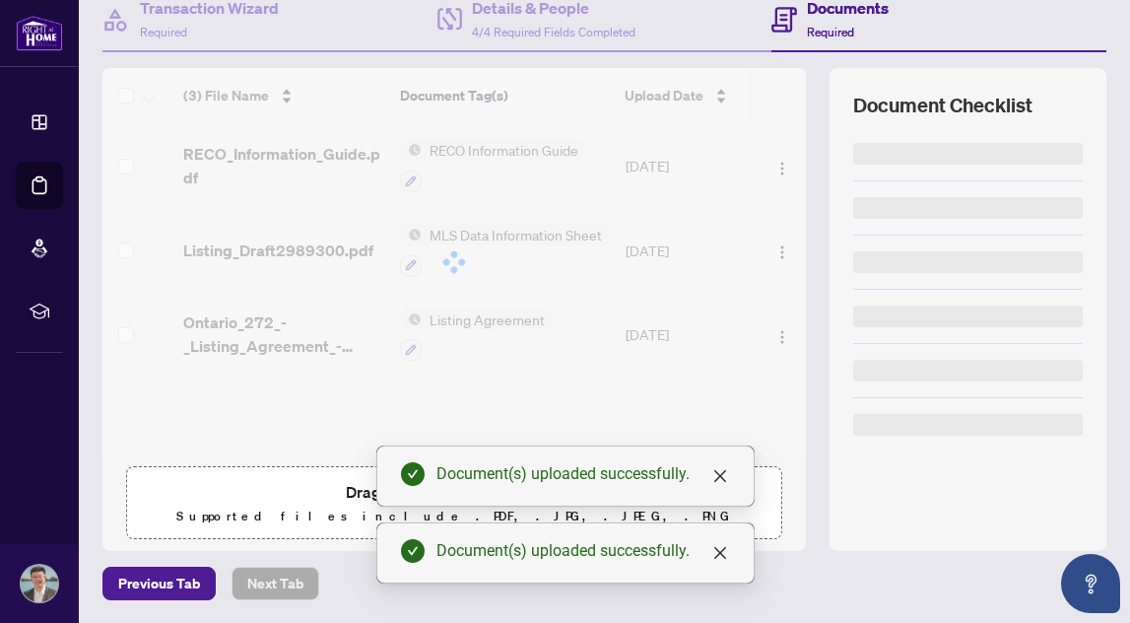
scroll to position [0, 0]
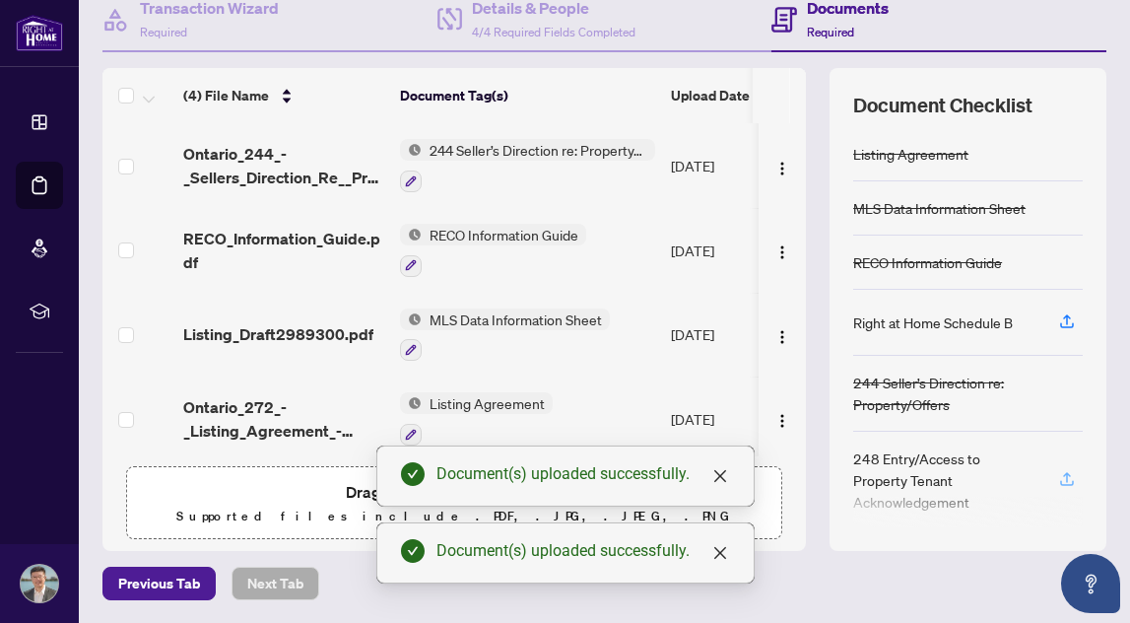
click at [1069, 470] on icon "button" at bounding box center [1067, 479] width 18 height 18
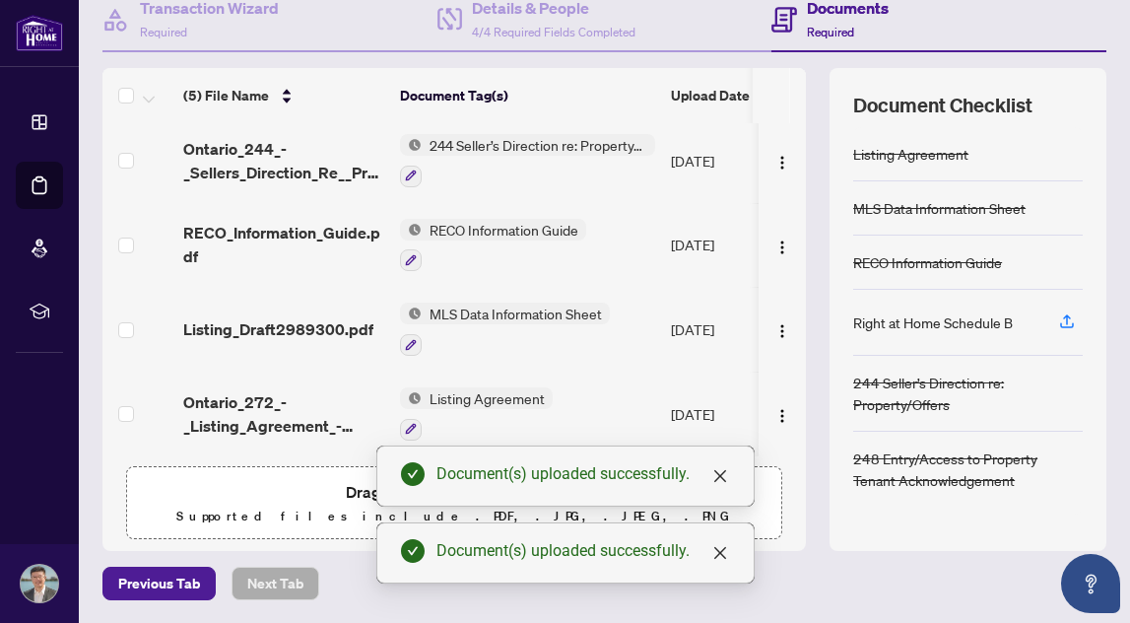
scroll to position [98, 0]
click at [715, 482] on icon "close" at bounding box center [720, 476] width 16 height 16
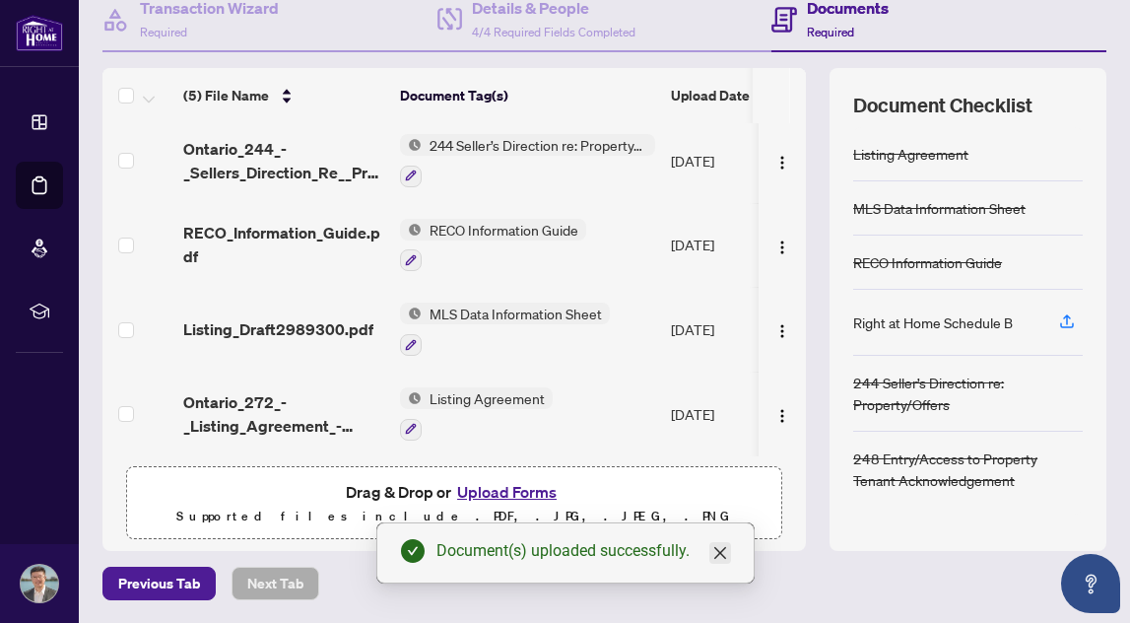
click at [723, 559] on icon "close" at bounding box center [720, 553] width 16 height 16
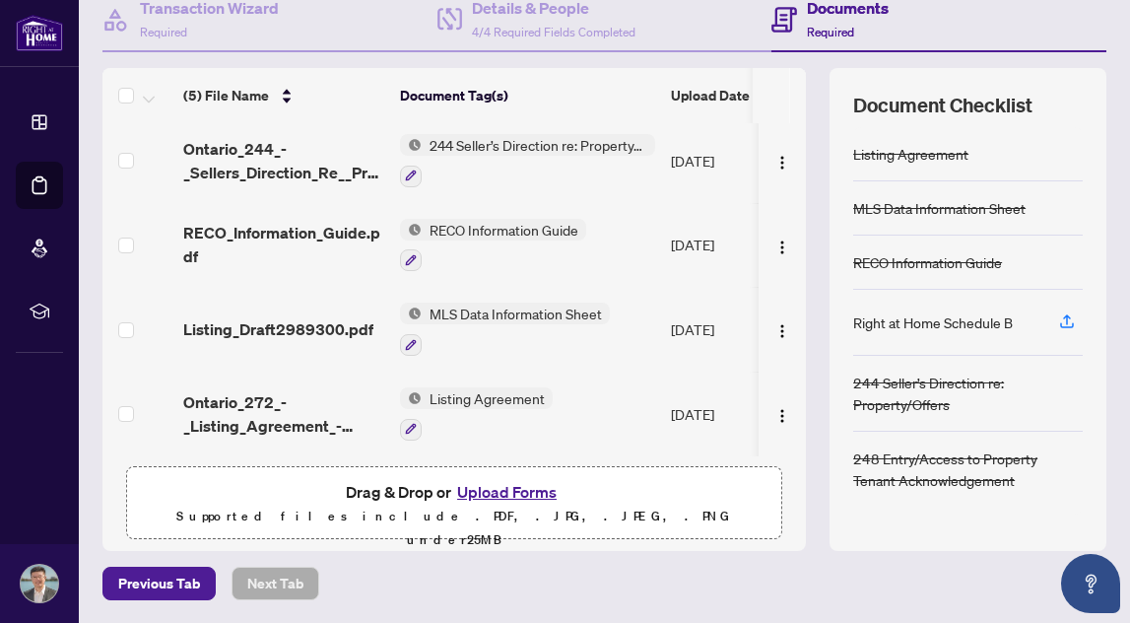
scroll to position [0, 0]
click at [491, 487] on button "Upload Forms" at bounding box center [506, 492] width 111 height 26
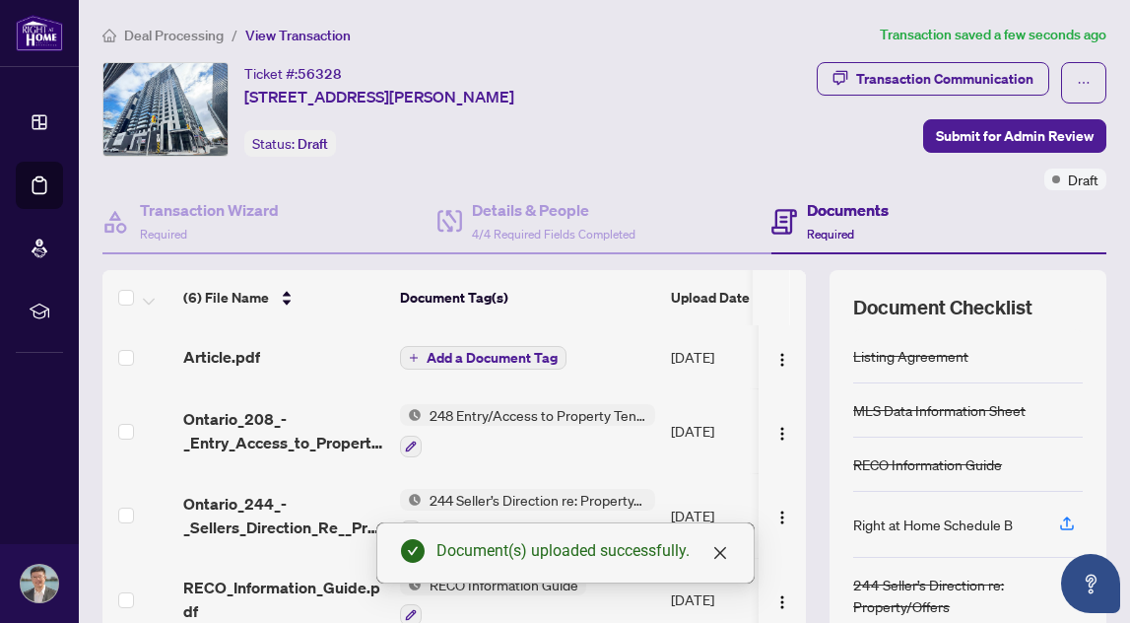
click at [476, 361] on span "Add a Document Tag" at bounding box center [492, 358] width 131 height 14
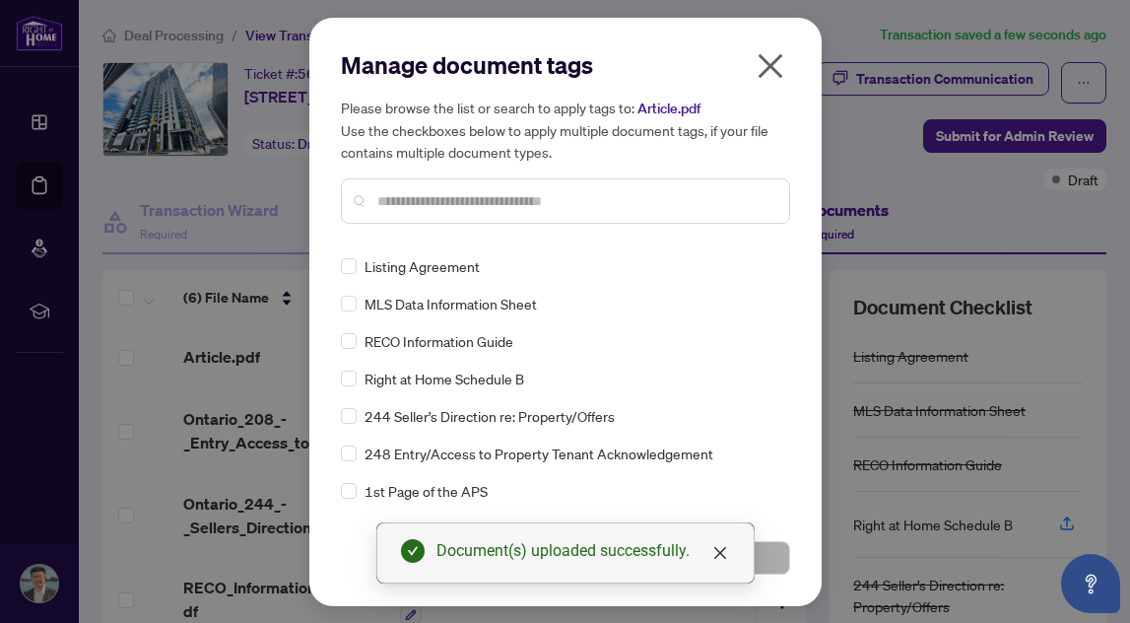
click at [484, 232] on div "Manage document tags Please browse the list or search to apply tags to: Article…" at bounding box center [565, 144] width 449 height 190
click at [483, 194] on input "text" at bounding box center [575, 201] width 396 height 22
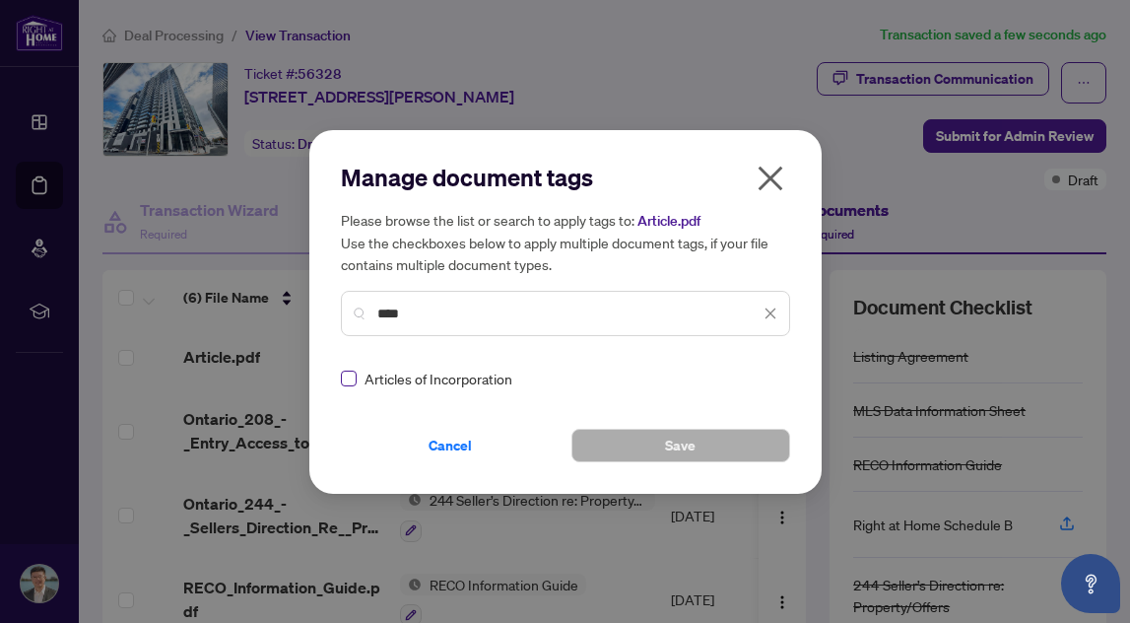
type input "****"
click at [352, 381] on span at bounding box center [349, 379] width 16 height 16
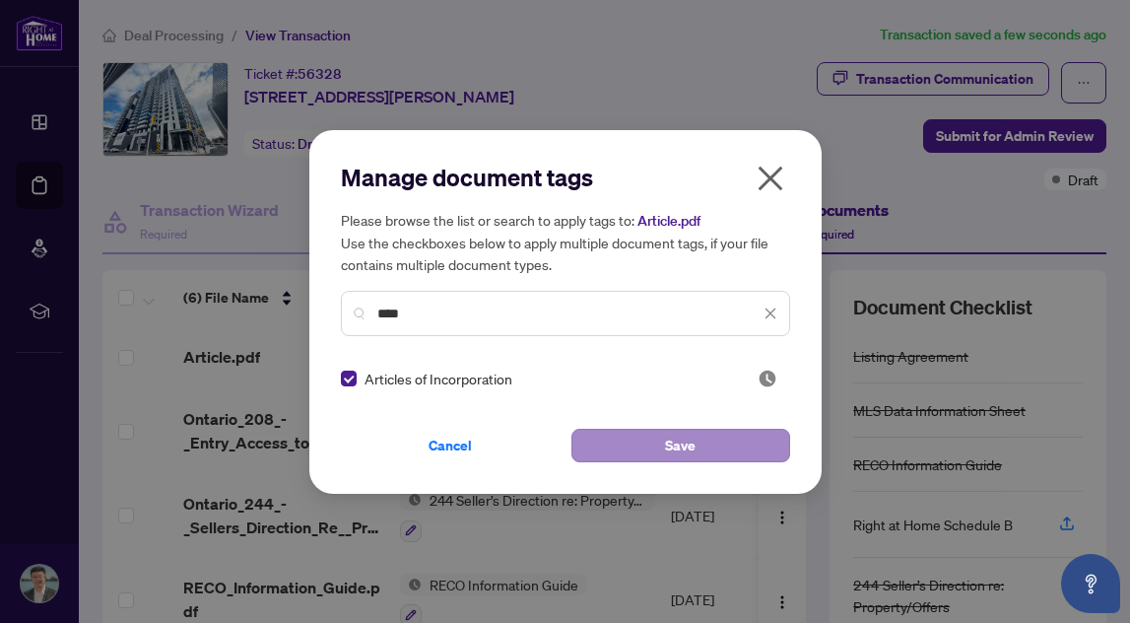
click at [640, 445] on button "Save" at bounding box center [681, 446] width 219 height 34
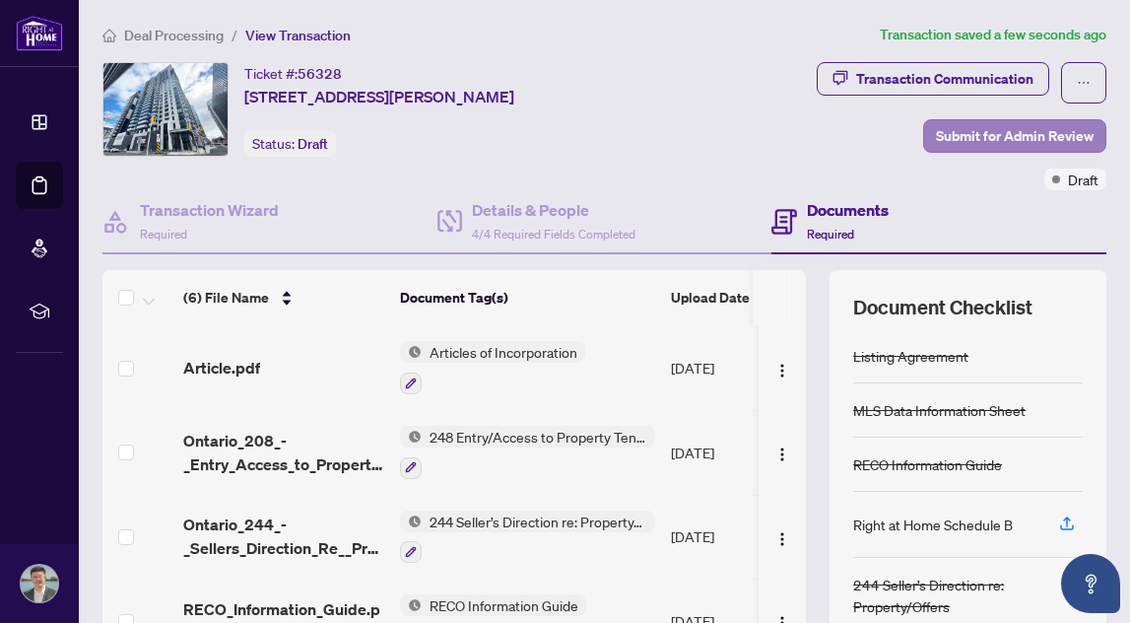
click at [1000, 135] on span "Submit for Admin Review" at bounding box center [1015, 136] width 158 height 32
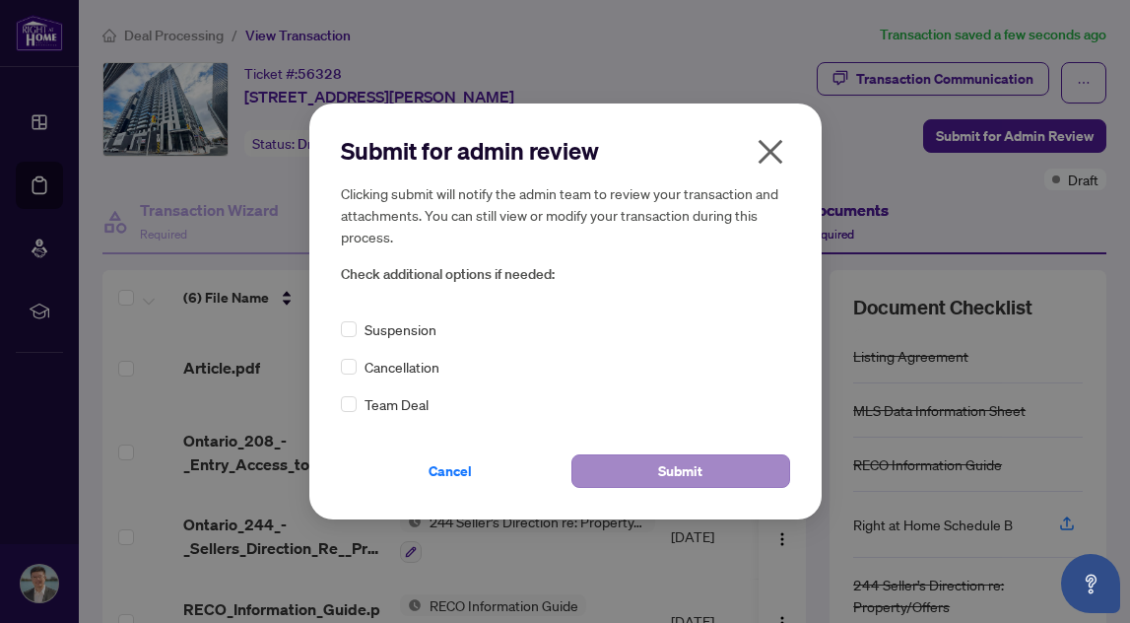
click at [665, 476] on span "Submit" at bounding box center [680, 471] width 44 height 32
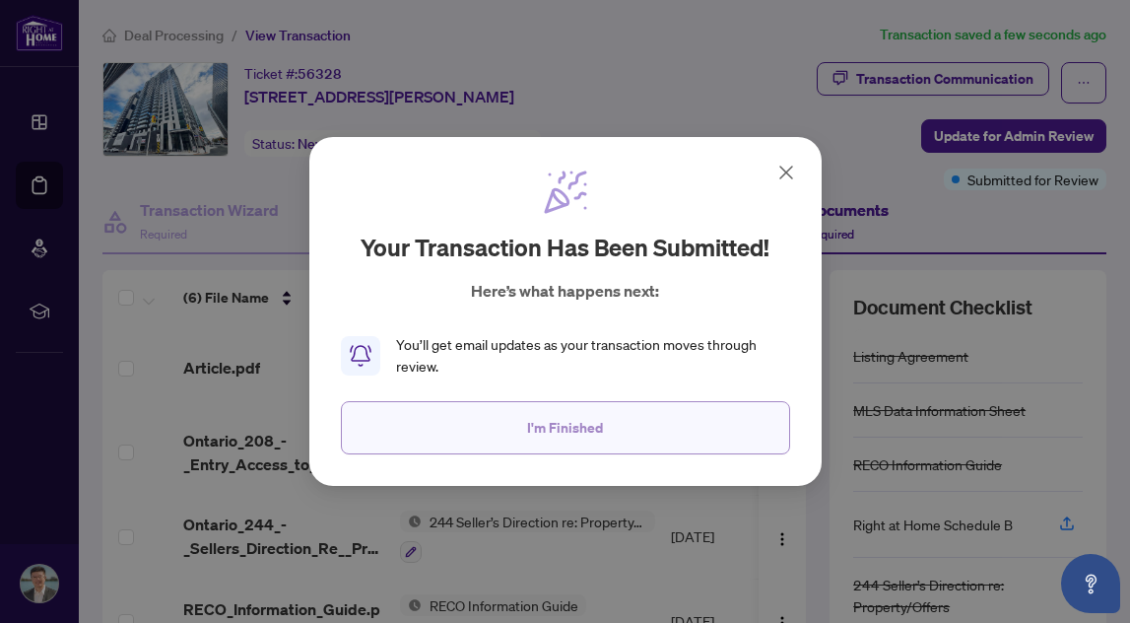
click at [494, 423] on button "I'm Finished" at bounding box center [565, 427] width 449 height 53
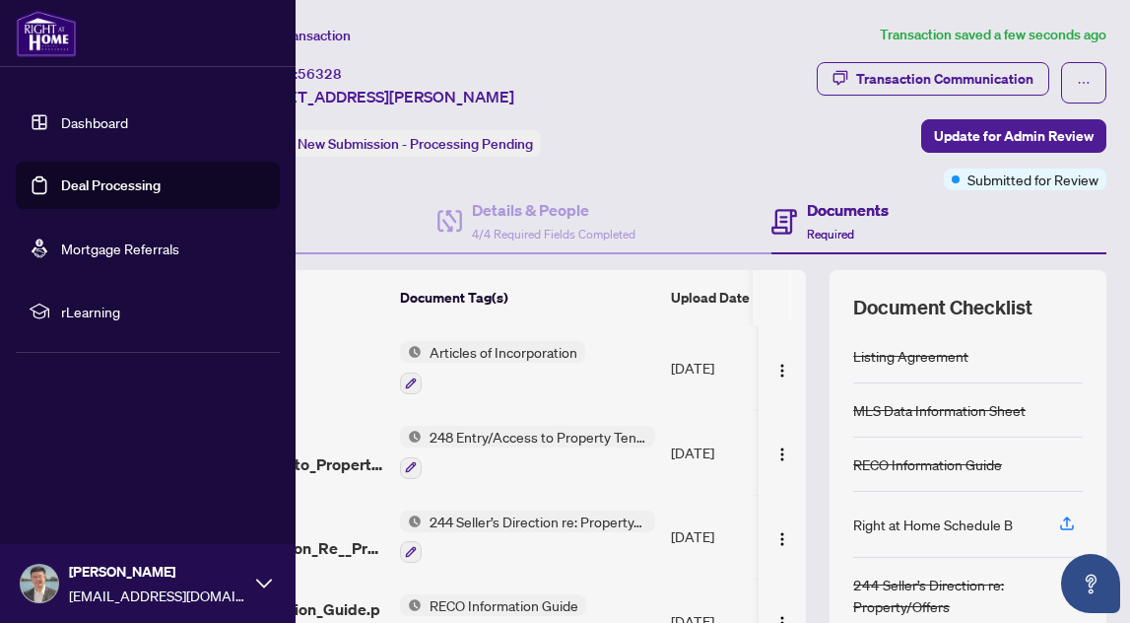
click at [61, 119] on link "Dashboard" at bounding box center [94, 122] width 67 height 18
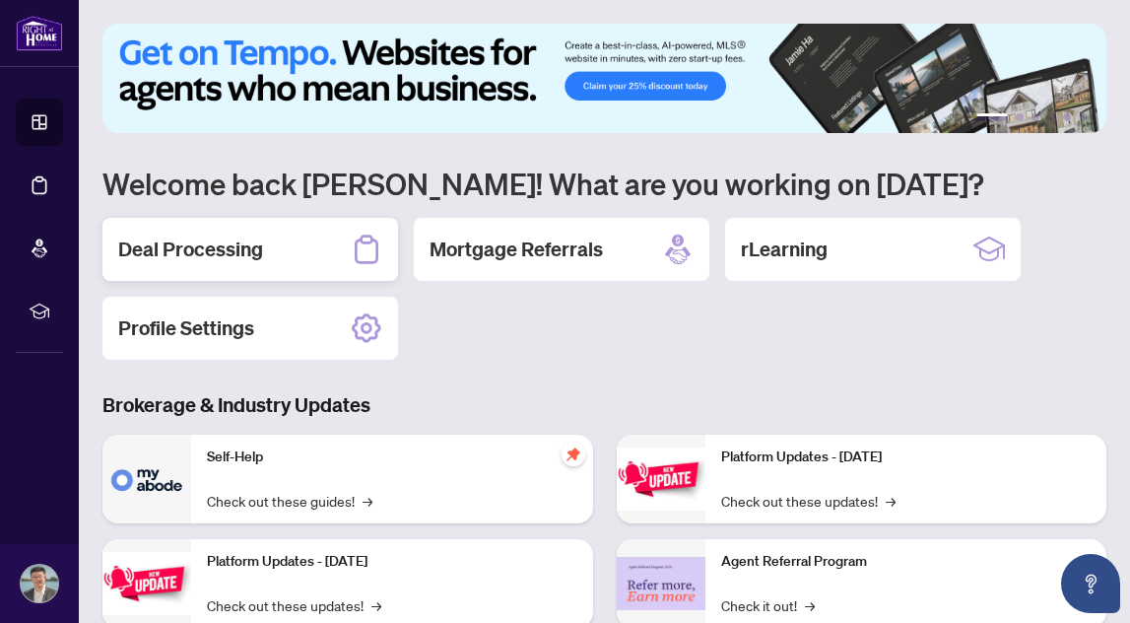
click at [222, 253] on h2 "Deal Processing" at bounding box center [190, 250] width 145 height 28
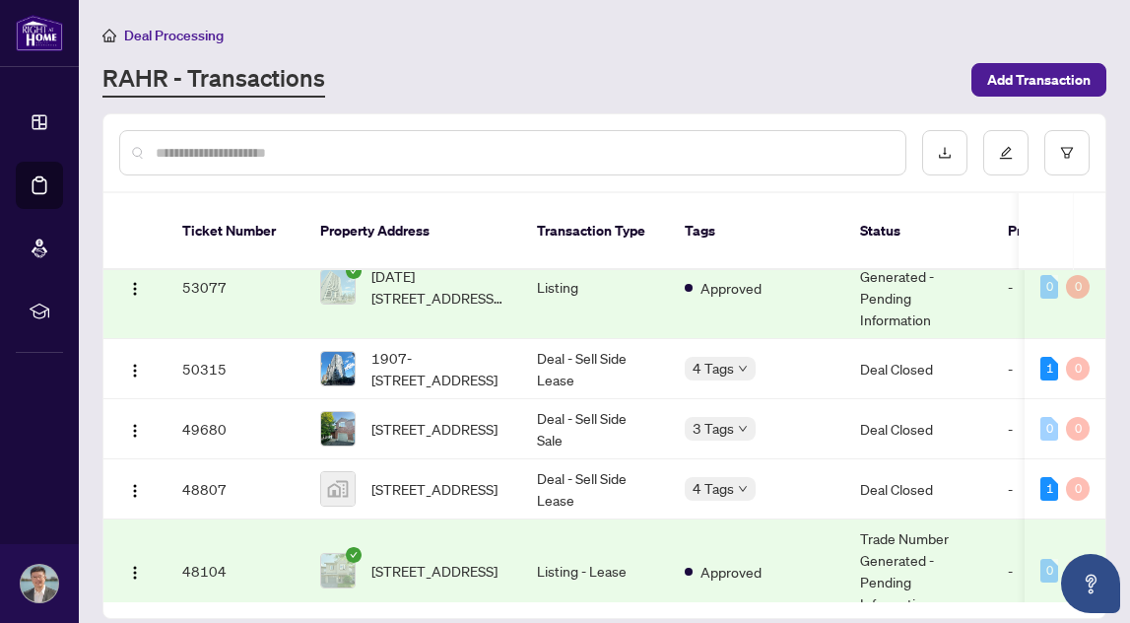
scroll to position [408, 0]
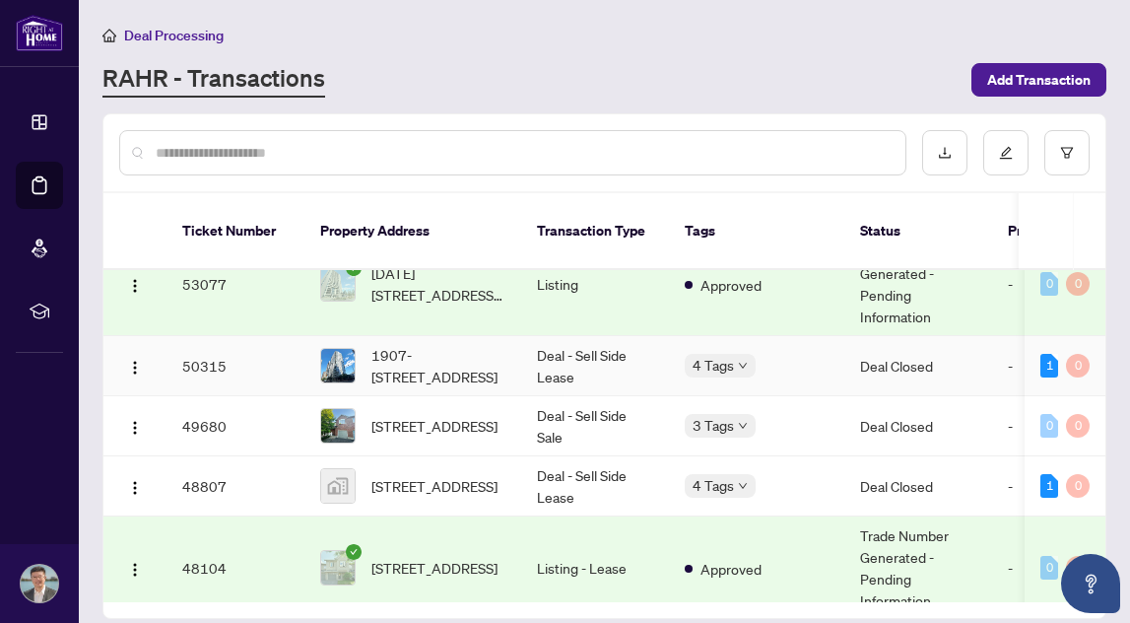
click at [521, 341] on td "Deal - Sell Side Lease" at bounding box center [595, 366] width 148 height 60
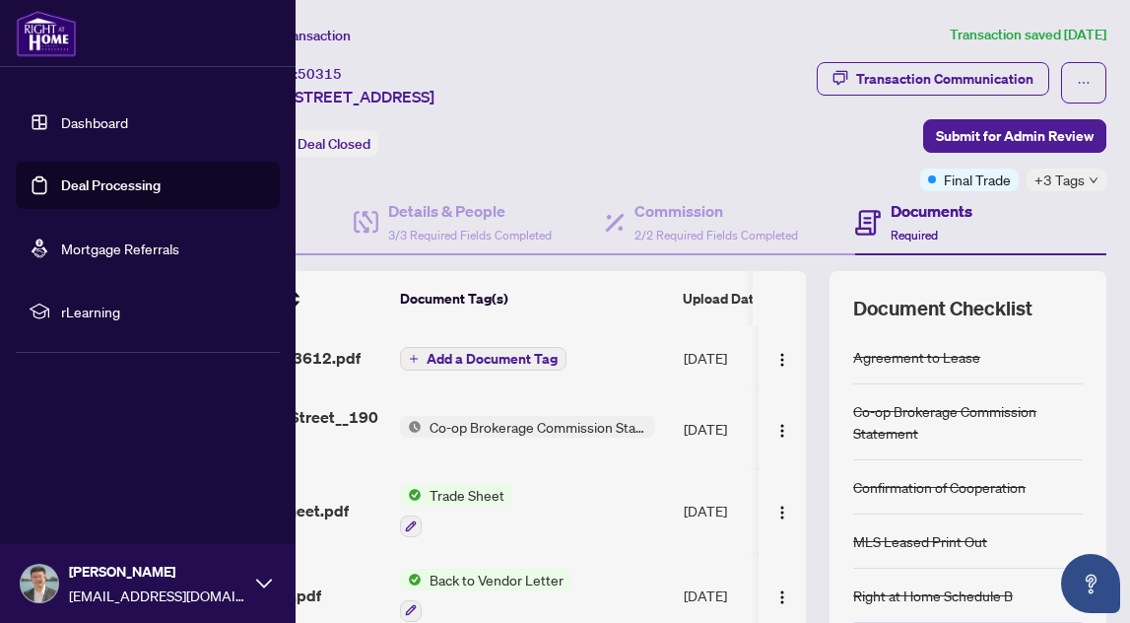
click at [61, 117] on link "Dashboard" at bounding box center [94, 122] width 67 height 18
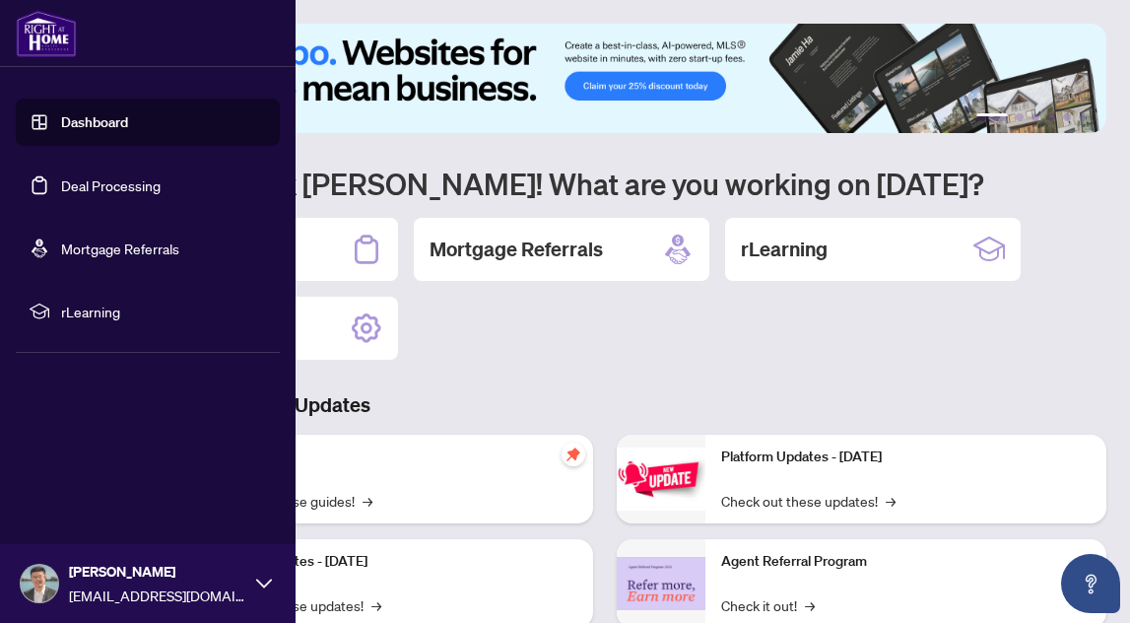
click at [42, 582] on img at bounding box center [39, 583] width 37 height 37
click at [118, 460] on button "Logout" at bounding box center [148, 466] width 264 height 34
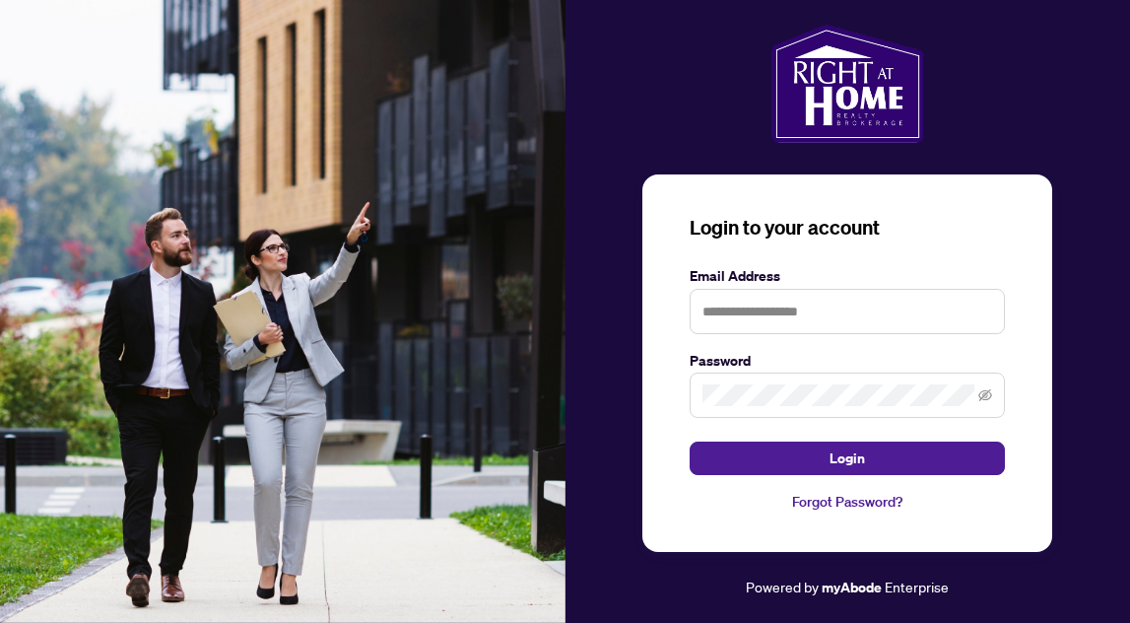
click at [93, 464] on img at bounding box center [283, 311] width 566 height 623
